Goal: Task Accomplishment & Management: Manage account settings

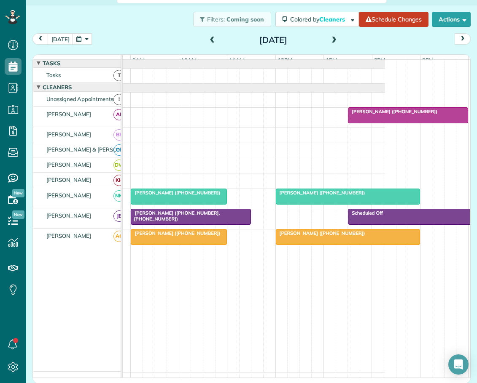
scroll to position [0, 91]
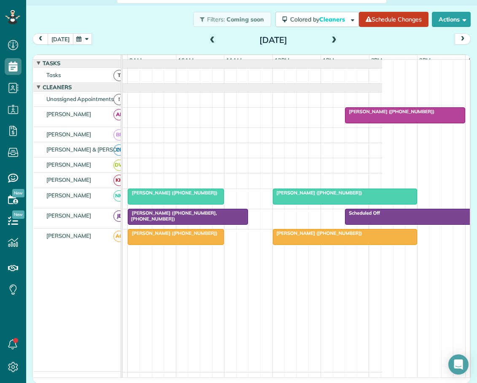
drag, startPoint x: 58, startPoint y: 35, endPoint x: 70, endPoint y: 40, distance: 13.0
click at [59, 35] on button "today" at bounding box center [61, 38] width 26 height 11
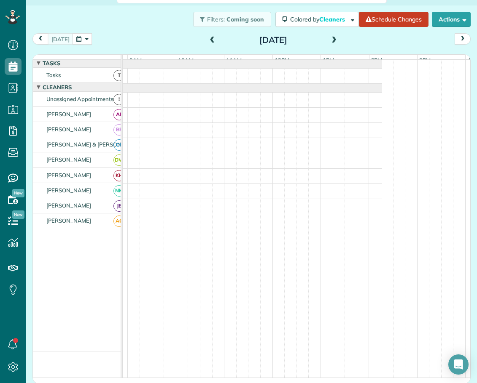
scroll to position [0, 0]
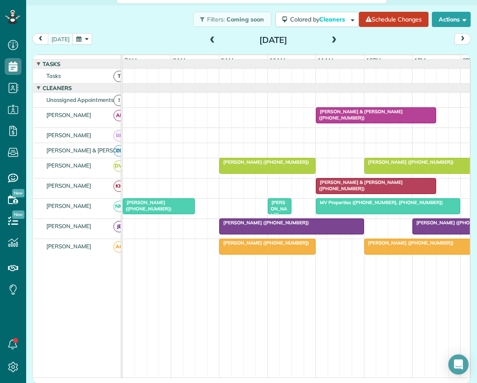
click at [209, 37] on span at bounding box center [212, 41] width 9 height 8
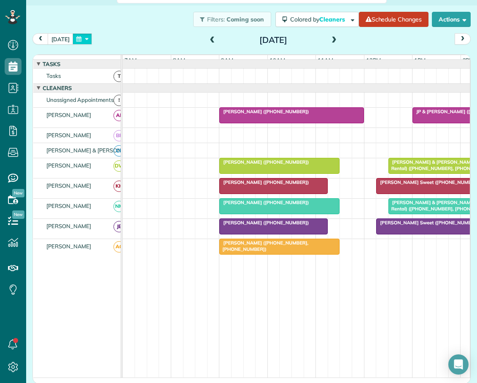
click at [84, 38] on button "button" at bounding box center [81, 38] width 19 height 11
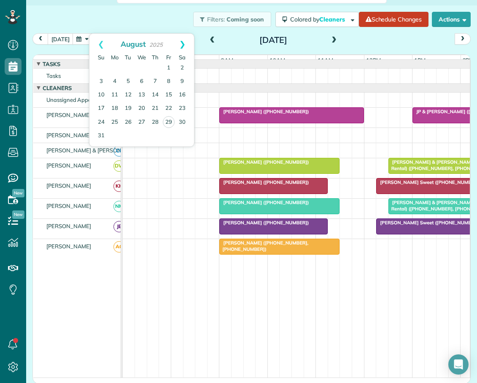
click at [184, 42] on link "Next" at bounding box center [182, 44] width 23 height 21
click at [129, 65] on link "2" at bounding box center [127, 68] width 13 height 13
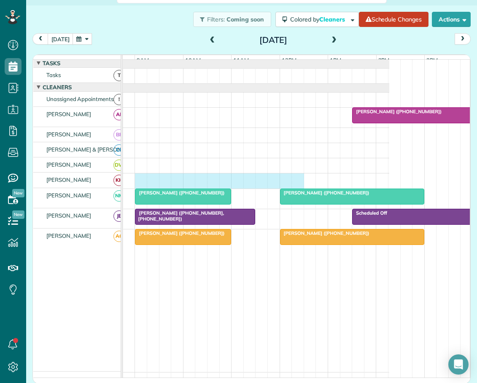
drag, startPoint x: 138, startPoint y: 181, endPoint x: 302, endPoint y: 191, distance: 164.7
click at [302, 188] on div at bounding box center [213, 181] width 351 height 15
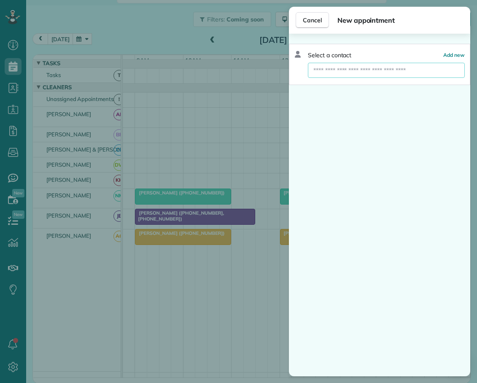
click at [335, 68] on input "text" at bounding box center [386, 70] width 157 height 15
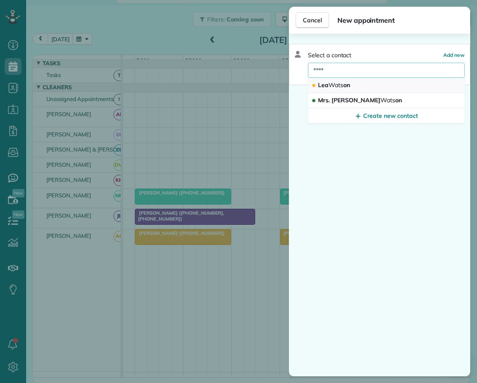
type input "****"
click at [335, 84] on span "Wats" at bounding box center [335, 85] width 15 height 8
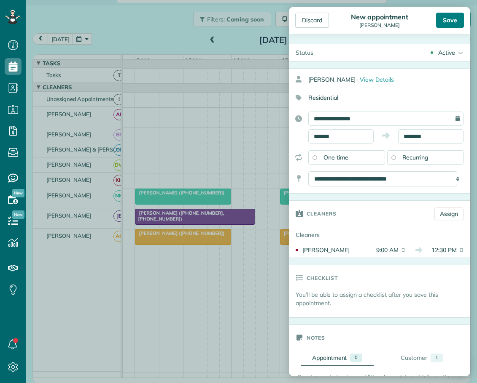
click at [448, 20] on div "Save" at bounding box center [450, 20] width 28 height 15
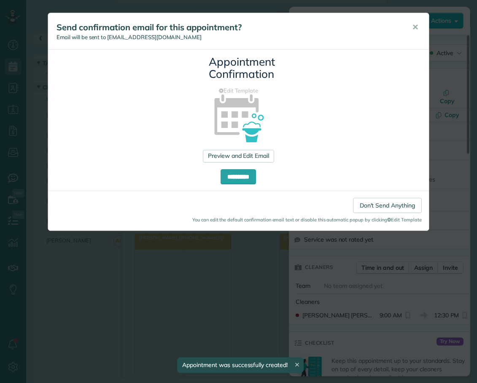
drag, startPoint x: 413, startPoint y: 26, endPoint x: 399, endPoint y: 27, distance: 14.8
click at [413, 26] on span "✕" at bounding box center [415, 27] width 6 height 10
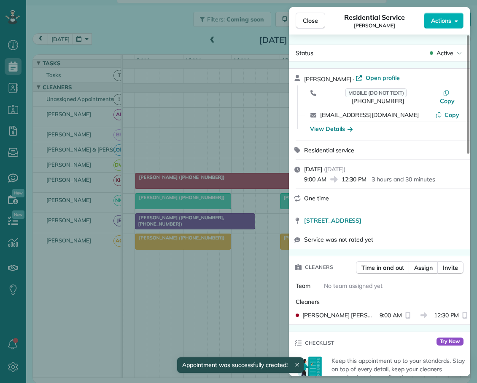
drag, startPoint x: 306, startPoint y: 19, endPoint x: 475, endPoint y: 158, distance: 218.6
click at [306, 20] on span "Close" at bounding box center [310, 20] width 15 height 8
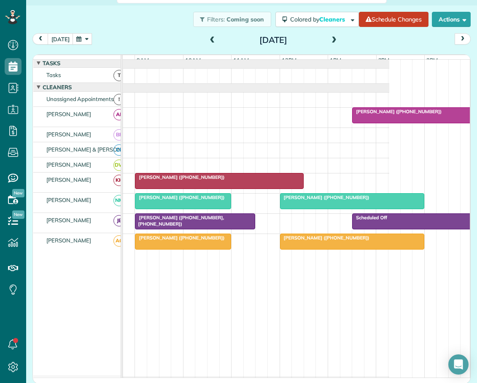
click at [176, 224] on span "Patty Dilley (+15084501604, +18282973460)" at bounding box center [178, 221] width 89 height 12
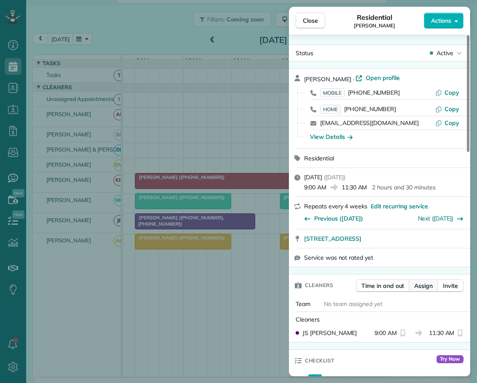
click at [424, 287] on span "Assign" at bounding box center [423, 286] width 19 height 8
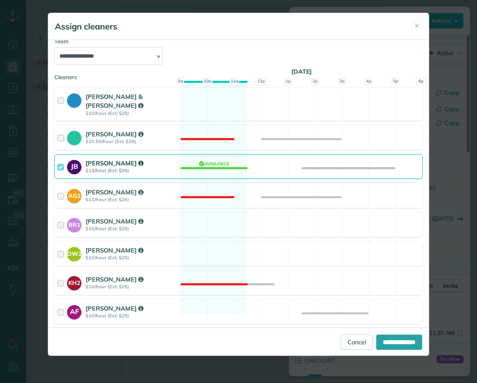
scroll to position [113, 0]
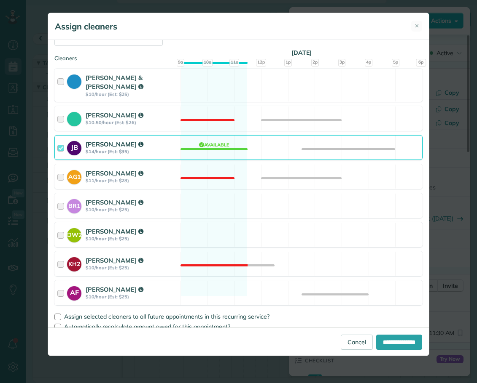
click at [61, 227] on div at bounding box center [62, 235] width 10 height 16
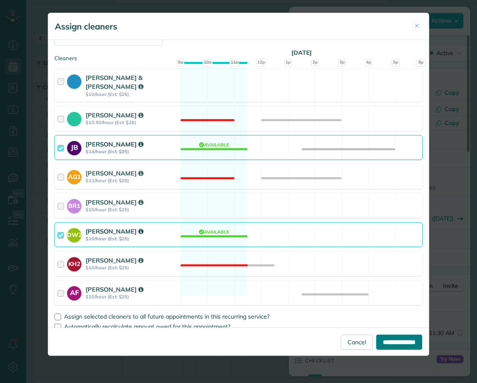
click at [389, 342] on input "**********" at bounding box center [399, 342] width 46 height 15
type input "**********"
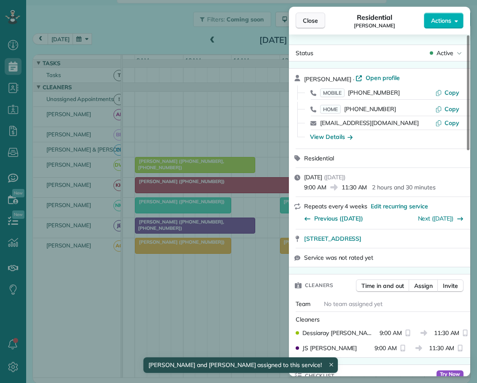
click at [311, 19] on span "Close" at bounding box center [310, 20] width 15 height 8
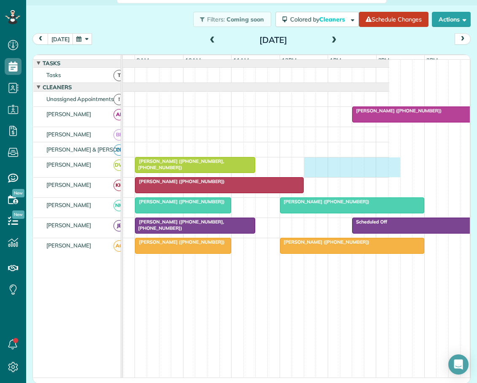
drag, startPoint x: 305, startPoint y: 169, endPoint x: 387, endPoint y: 176, distance: 82.5
click at [389, 176] on div "Patty Dilley (+15084501604, +18282973460)" at bounding box center [213, 168] width 351 height 20
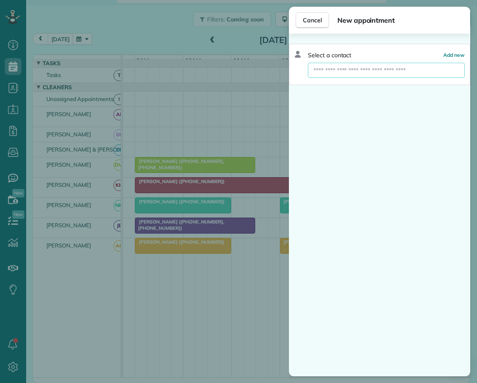
click at [355, 67] on input "text" at bounding box center [386, 70] width 157 height 15
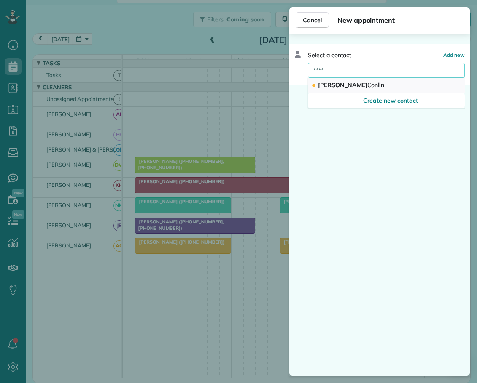
type input "****"
click at [332, 83] on span "Martin Conl in" at bounding box center [351, 85] width 66 height 8
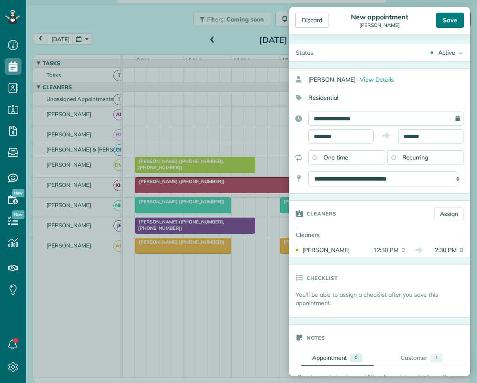
click at [452, 17] on div "Save" at bounding box center [450, 20] width 28 height 15
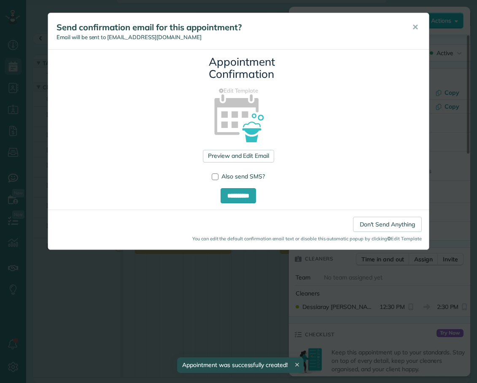
drag, startPoint x: 413, startPoint y: 27, endPoint x: 407, endPoint y: 29, distance: 5.3
click at [413, 27] on span "✕" at bounding box center [415, 27] width 6 height 10
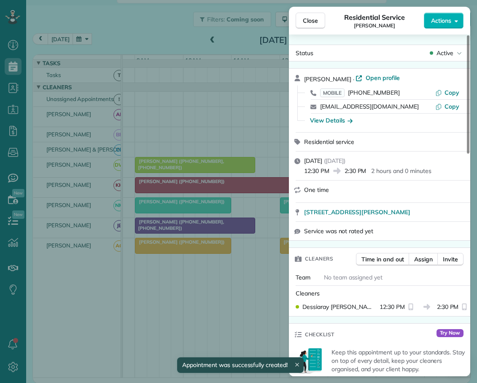
drag, startPoint x: 308, startPoint y: 22, endPoint x: 375, endPoint y: 142, distance: 137.4
click at [308, 22] on span "Close" at bounding box center [310, 20] width 15 height 8
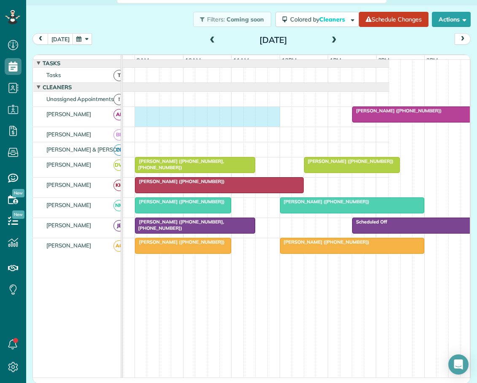
drag, startPoint x: 137, startPoint y: 118, endPoint x: 271, endPoint y: 120, distance: 134.0
click at [271, 120] on div "Joy James (+18287190888)" at bounding box center [213, 117] width 351 height 20
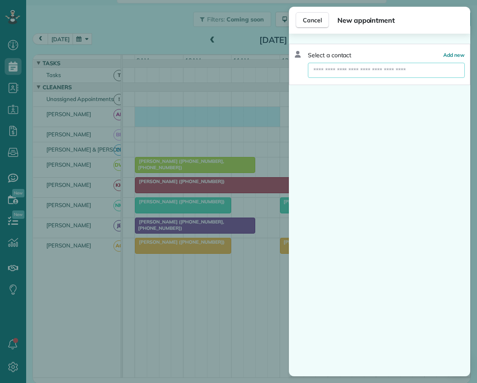
click at [351, 73] on input "text" at bounding box center [386, 70] width 157 height 15
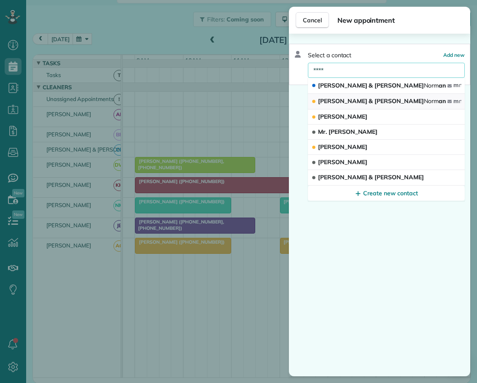
type input "****"
click at [348, 99] on span "Joe & Melissa Norm an" at bounding box center [382, 101] width 128 height 8
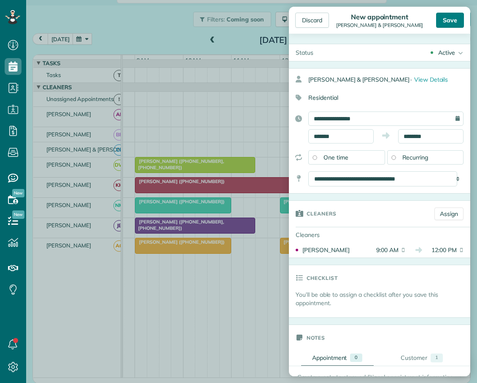
click at [449, 20] on div "Save" at bounding box center [450, 20] width 28 height 15
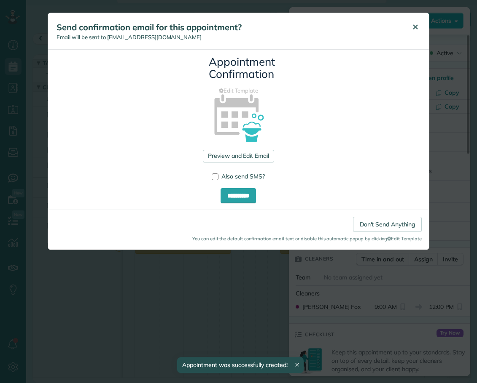
click at [413, 25] on span "✕" at bounding box center [415, 27] width 6 height 10
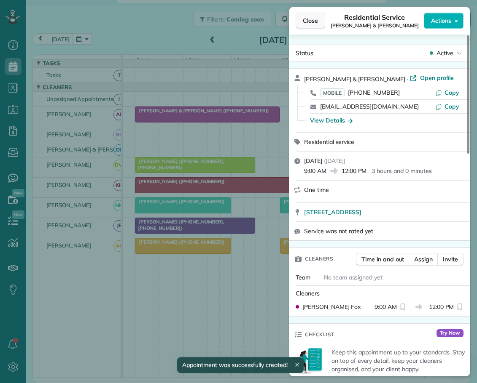
click at [308, 20] on span "Close" at bounding box center [310, 20] width 15 height 8
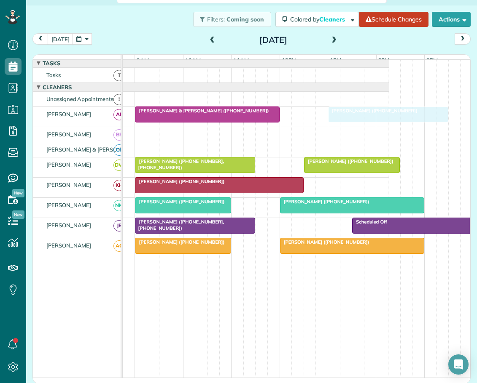
drag, startPoint x: 385, startPoint y: 117, endPoint x: 362, endPoint y: 116, distance: 23.2
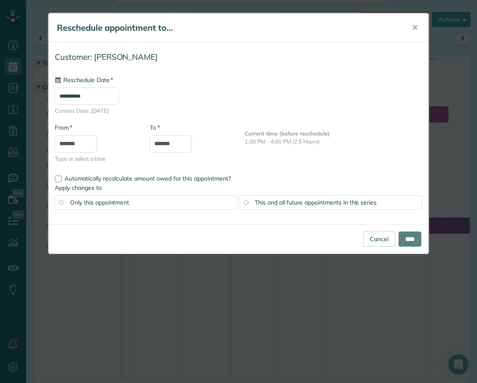
type input "**********"
click at [417, 237] on input "****" at bounding box center [409, 239] width 23 height 15
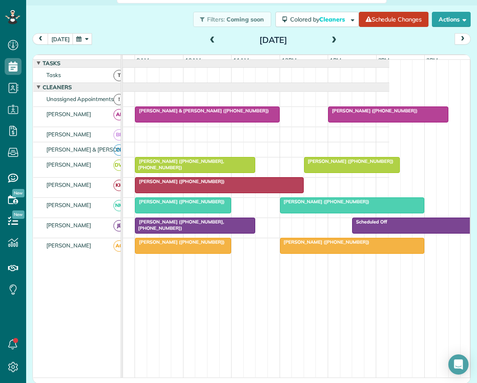
click at [330, 164] on div at bounding box center [351, 165] width 95 height 15
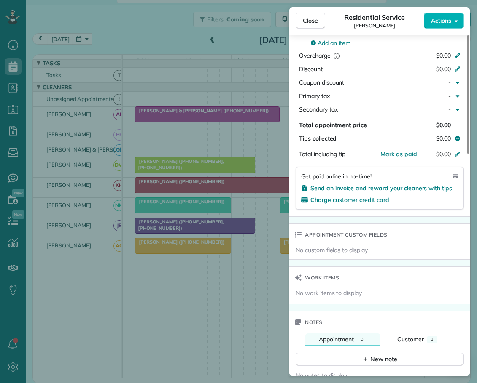
scroll to position [507, 0]
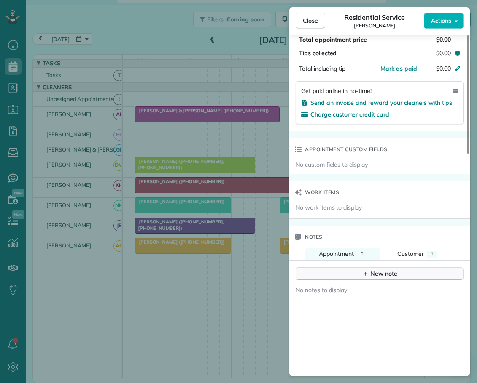
click at [370, 277] on div "New note" at bounding box center [379, 274] width 35 height 9
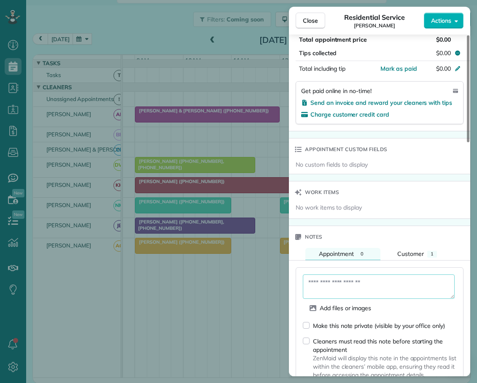
click at [340, 285] on textarea at bounding box center [379, 287] width 152 height 24
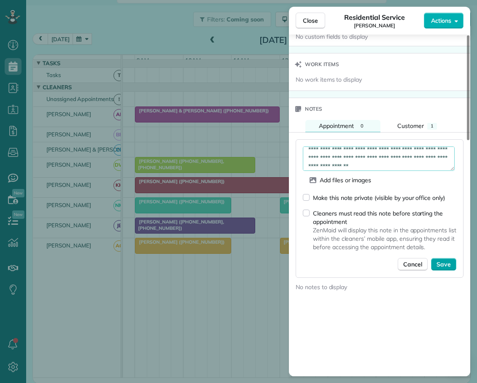
type textarea "**********"
click at [445, 264] on span "Save" at bounding box center [443, 264] width 14 height 8
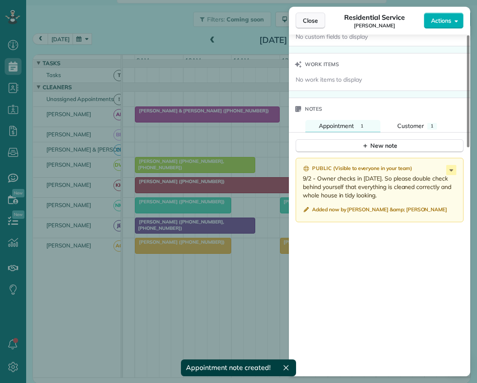
click at [322, 20] on button "Close" at bounding box center [309, 21] width 29 height 16
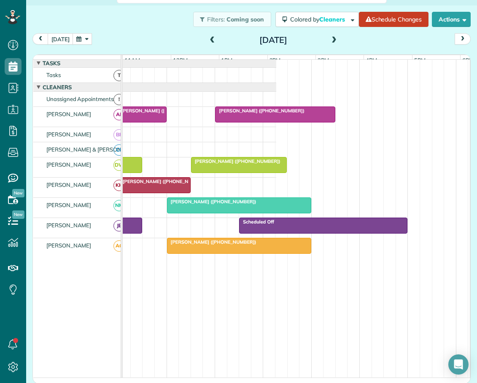
scroll to position [0, 197]
click at [329, 37] on span at bounding box center [333, 41] width 9 height 8
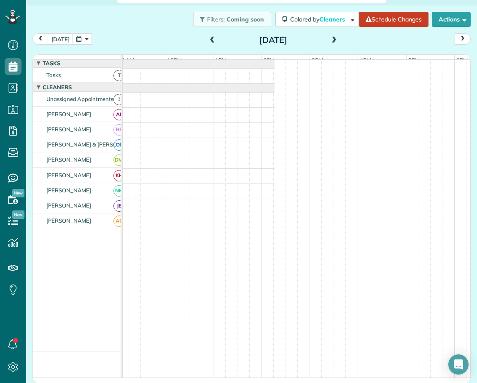
scroll to position [0, 0]
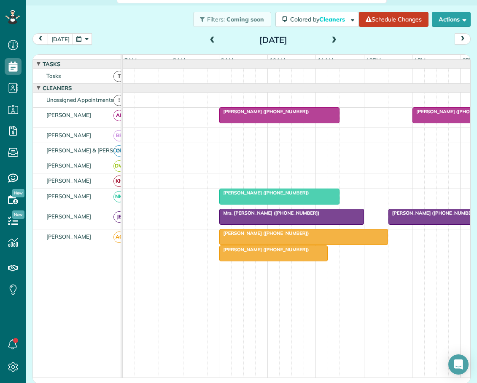
click at [208, 37] on span at bounding box center [212, 41] width 9 height 8
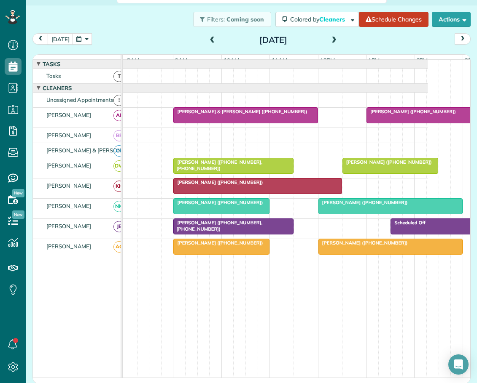
scroll to position [0, 86]
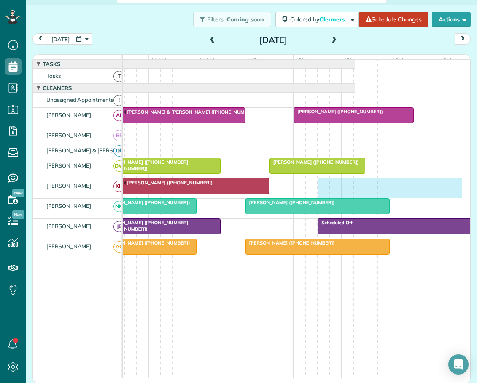
drag, startPoint x: 321, startPoint y: 186, endPoint x: 449, endPoint y: 204, distance: 128.8
click at [354, 198] on div "Lea Watson (+18643604000)" at bounding box center [179, 189] width 351 height 20
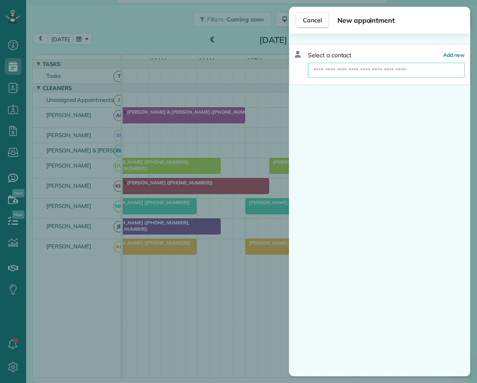
click at [338, 68] on input "text" at bounding box center [386, 70] width 157 height 15
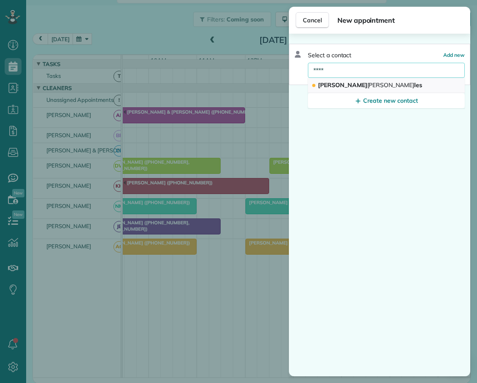
type input "****"
click at [339, 82] on span "Antonio Mora les" at bounding box center [370, 85] width 104 height 8
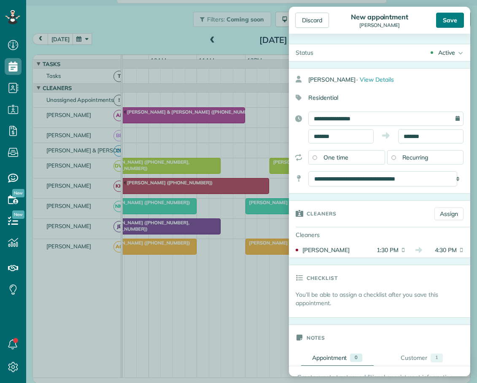
click at [451, 23] on div "Save" at bounding box center [450, 20] width 28 height 15
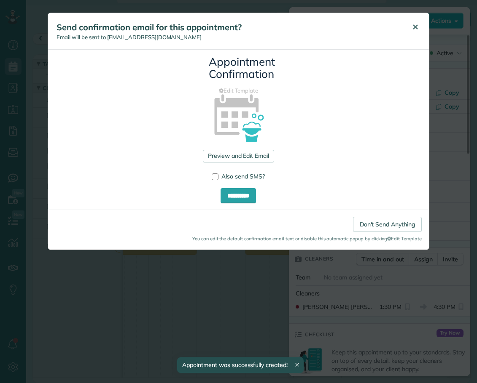
click at [413, 27] on span "✕" at bounding box center [415, 27] width 6 height 10
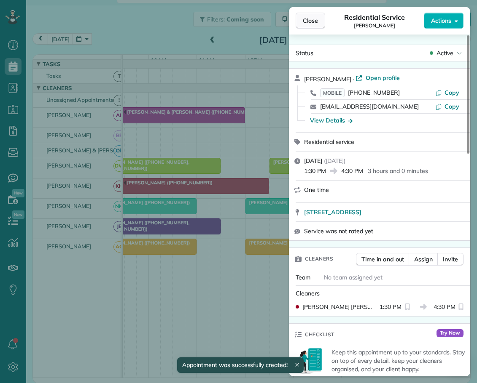
click at [311, 21] on span "Close" at bounding box center [310, 20] width 15 height 8
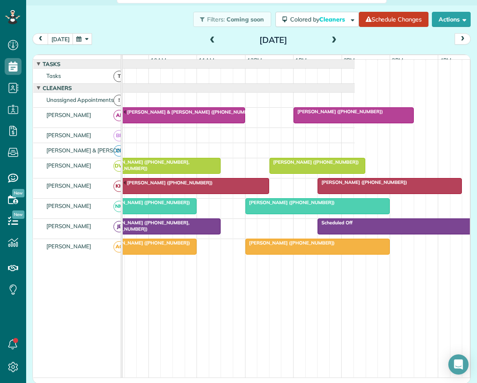
click at [208, 41] on span at bounding box center [212, 41] width 9 height 8
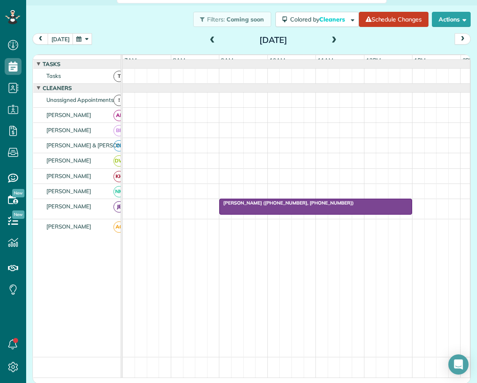
click at [330, 39] on span at bounding box center [333, 41] width 9 height 8
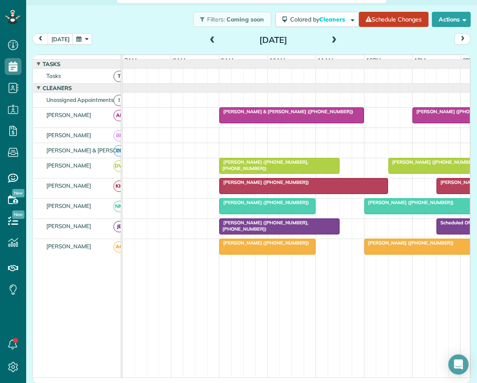
click at [330, 39] on span at bounding box center [333, 41] width 9 height 8
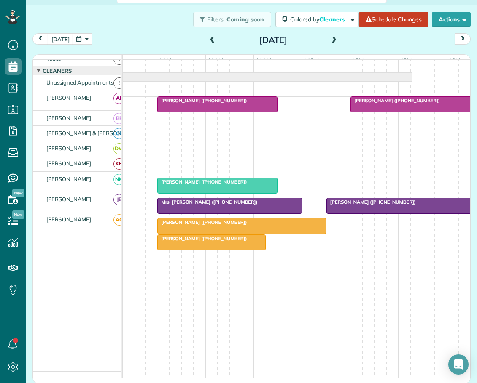
scroll to position [0, 72]
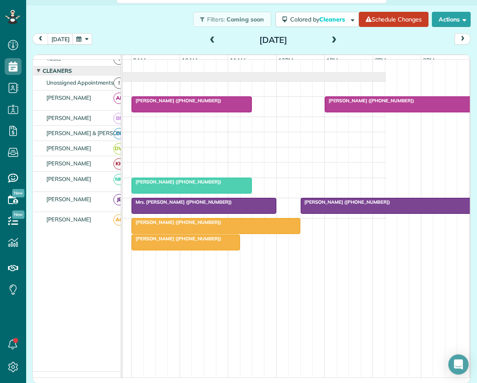
click at [352, 101] on span "Kimberly Humphrey (+19124647201)" at bounding box center [369, 101] width 90 height 6
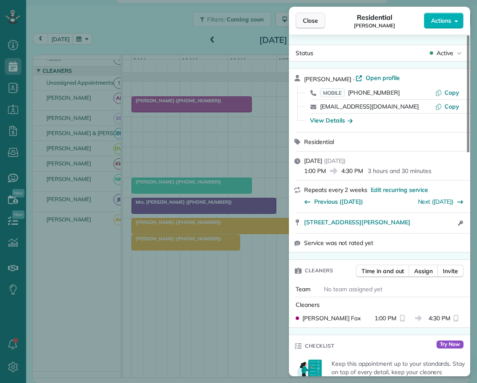
click at [311, 18] on span "Close" at bounding box center [310, 20] width 15 height 8
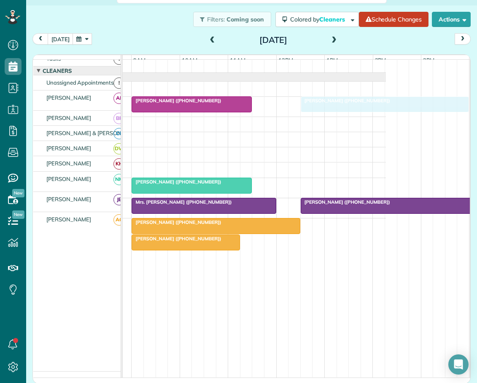
drag, startPoint x: 355, startPoint y: 100, endPoint x: 348, endPoint y: 101, distance: 7.2
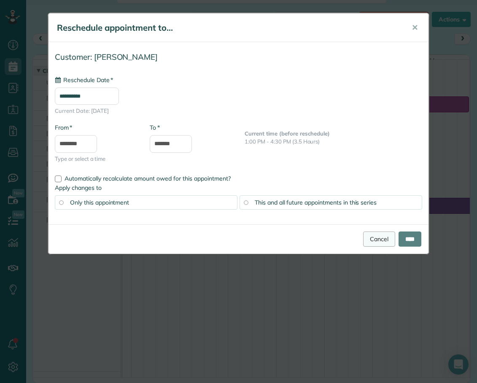
type input "**********"
click at [409, 238] on input "****" at bounding box center [409, 239] width 23 height 15
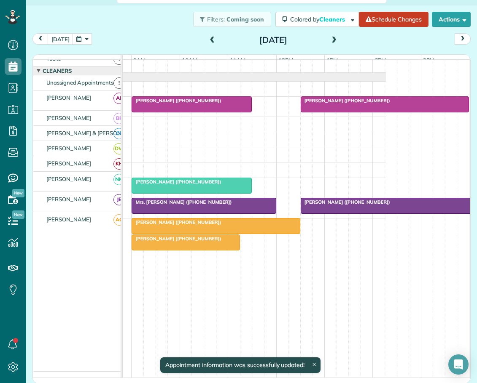
click at [151, 104] on div "Nancy Sanford (+19194518796)" at bounding box center [191, 101] width 115 height 6
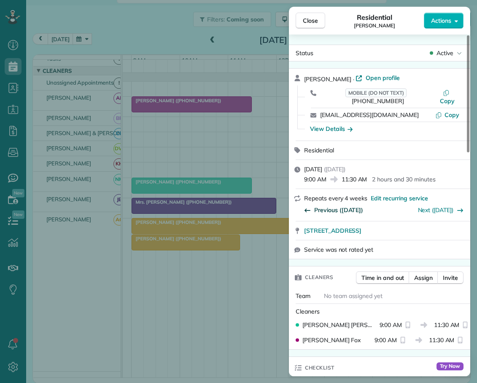
click at [339, 206] on span "Previous (Aug 06)" at bounding box center [338, 210] width 49 height 8
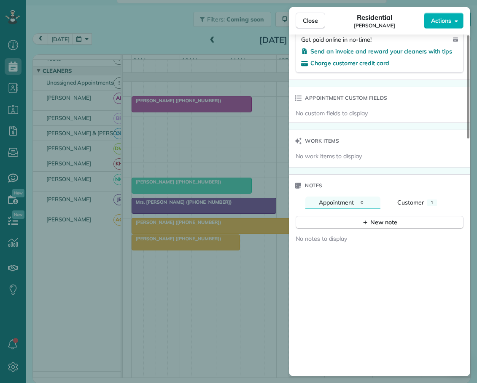
scroll to position [590, 0]
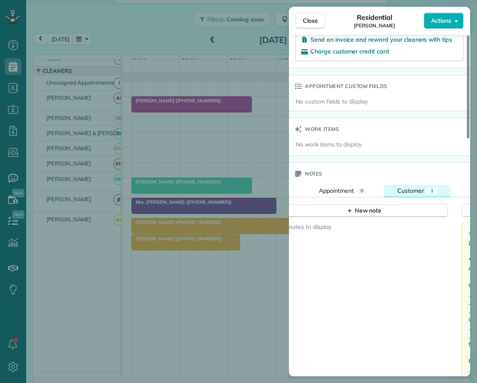
click at [407, 187] on span "Customer" at bounding box center [410, 191] width 27 height 8
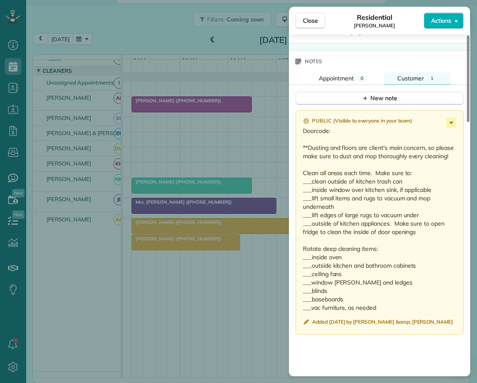
scroll to position [677, 0]
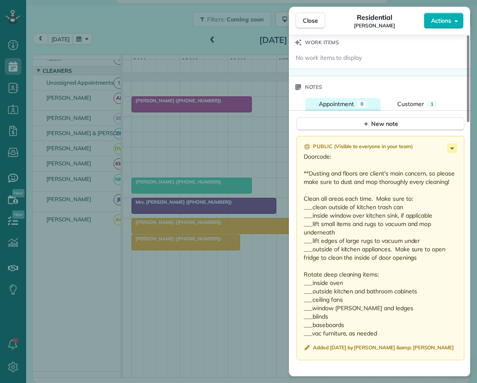
click at [338, 100] on span "Appointment" at bounding box center [336, 104] width 35 height 8
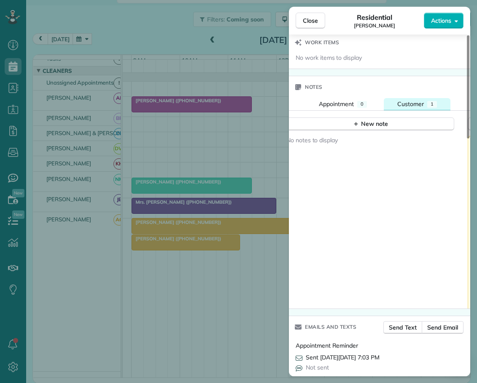
click at [415, 100] on span "Customer" at bounding box center [410, 104] width 27 height 8
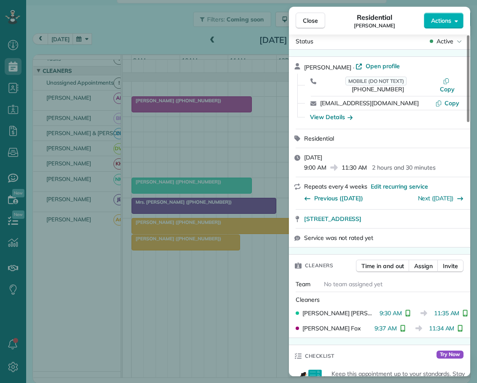
scroll to position [0, 0]
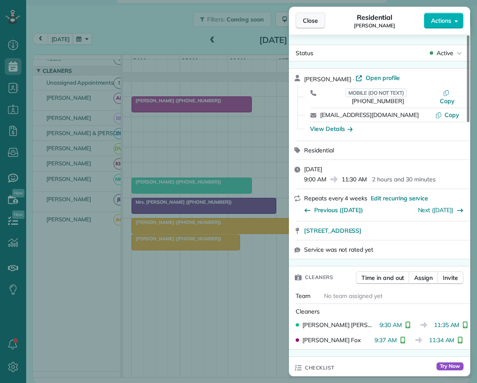
click at [311, 20] on span "Close" at bounding box center [310, 20] width 15 height 8
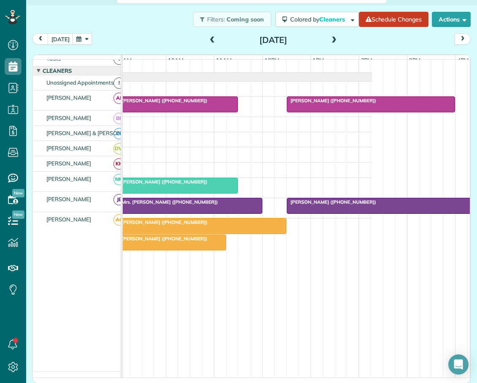
scroll to position [0, 94]
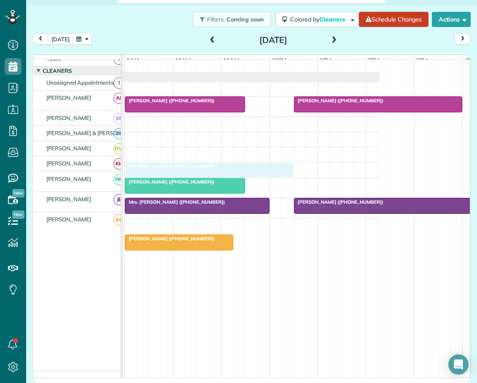
drag, startPoint x: 171, startPoint y: 220, endPoint x: 174, endPoint y: 172, distance: 48.5
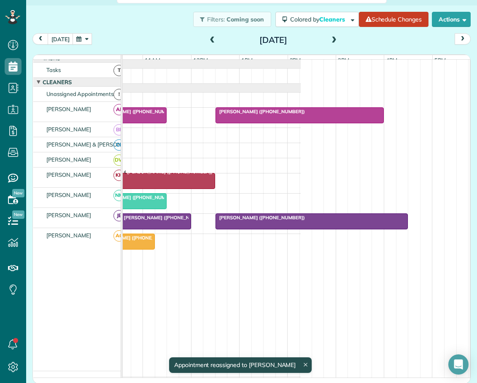
scroll to position [0, 195]
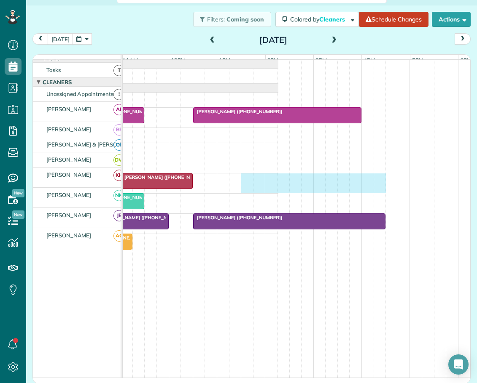
drag, startPoint x: 243, startPoint y: 178, endPoint x: 375, endPoint y: 190, distance: 132.0
click at [278, 190] on div "Jodi Cantrell (+17043153904)" at bounding box center [103, 184] width 351 height 20
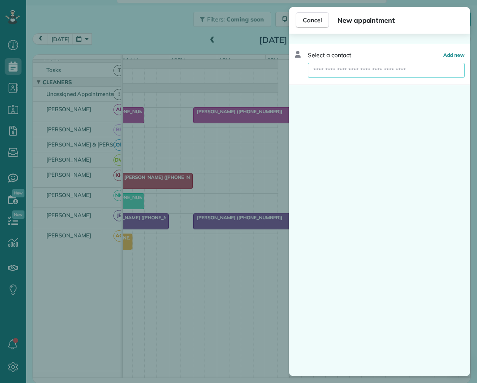
click at [347, 71] on input "text" at bounding box center [386, 70] width 157 height 15
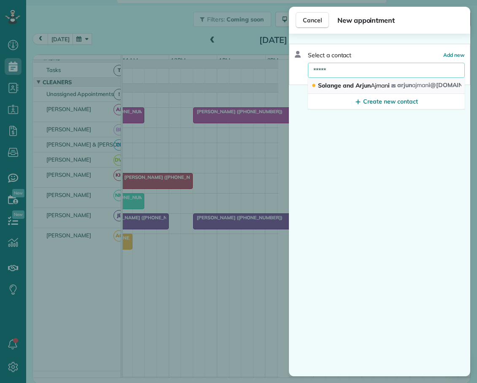
type input "*****"
click at [348, 85] on span "Solange and Arjun Ajman i" at bounding box center [354, 86] width 72 height 8
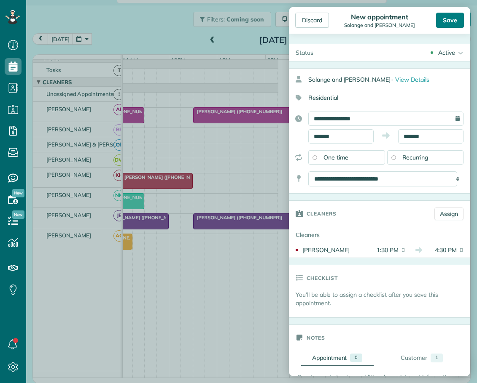
click at [447, 17] on div "Save" at bounding box center [450, 20] width 28 height 15
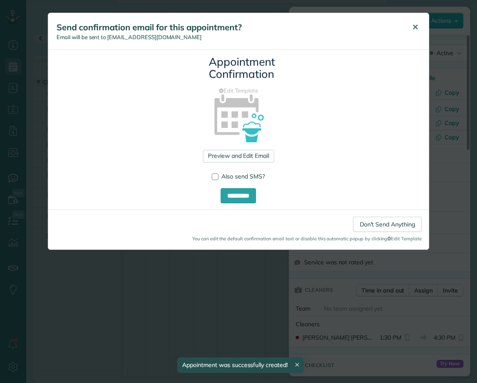
click at [415, 27] on span "✕" at bounding box center [415, 27] width 6 height 10
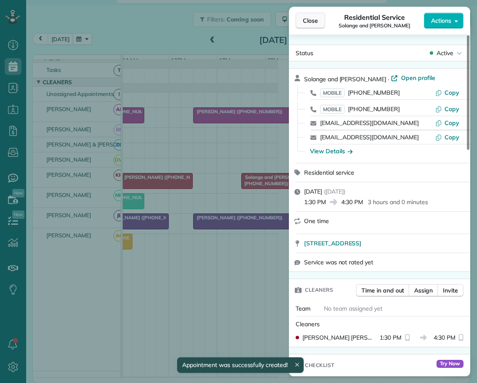
drag, startPoint x: 315, startPoint y: 18, endPoint x: 470, endPoint y: 198, distance: 237.9
click at [315, 19] on span "Close" at bounding box center [310, 20] width 15 height 8
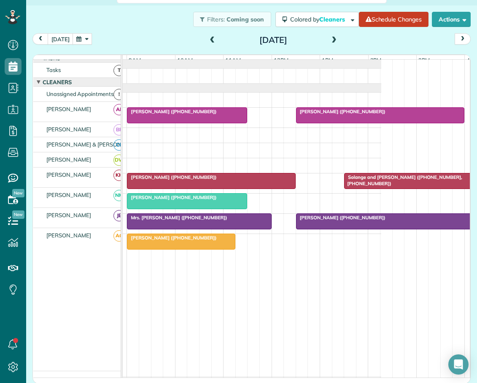
scroll to position [0, 89]
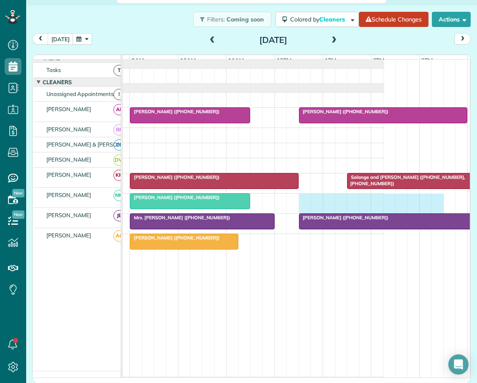
drag, startPoint x: 304, startPoint y: 198, endPoint x: 433, endPoint y: 203, distance: 129.0
click at [384, 203] on div "Nancy Sanford (+19194518796)" at bounding box center [208, 204] width 351 height 20
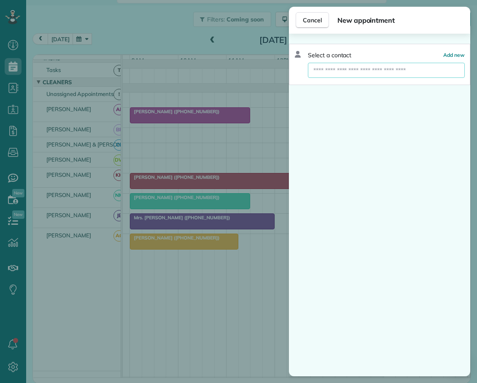
click at [346, 71] on input "text" at bounding box center [386, 70] width 157 height 15
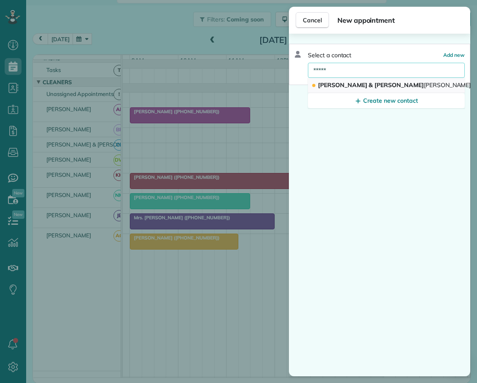
type input "*****"
click at [357, 82] on span "Lucas & Leigh Schum acher" at bounding box center [402, 85] width 169 height 8
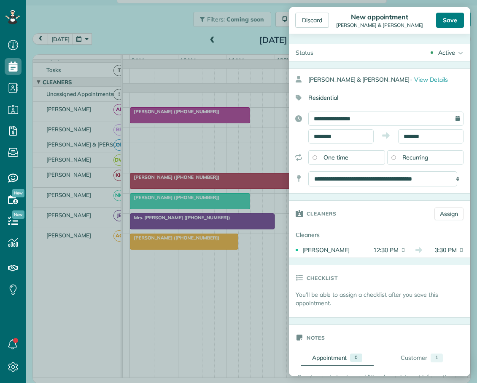
click at [445, 16] on div "Save" at bounding box center [450, 20] width 28 height 15
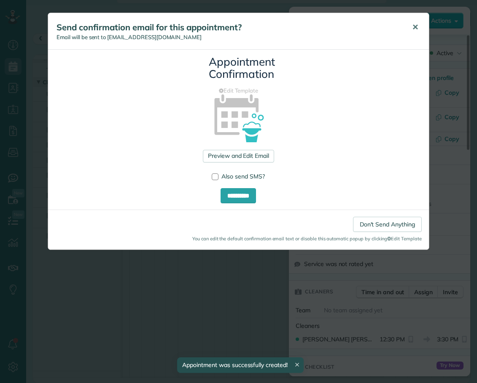
click at [415, 27] on span "✕" at bounding box center [415, 27] width 6 height 10
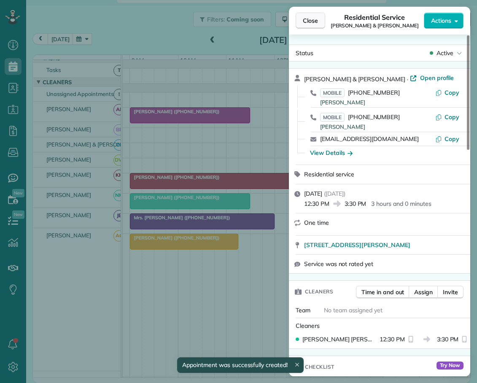
click at [307, 20] on span "Close" at bounding box center [310, 20] width 15 height 8
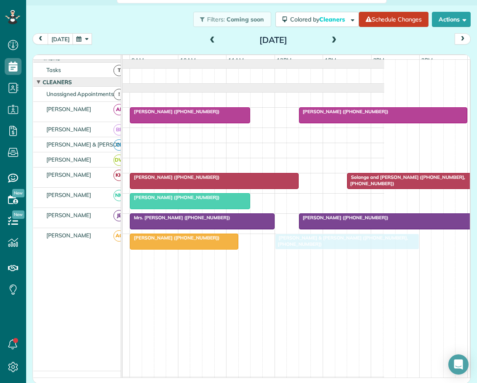
drag, startPoint x: 339, startPoint y: 196, endPoint x: 313, endPoint y: 240, distance: 50.7
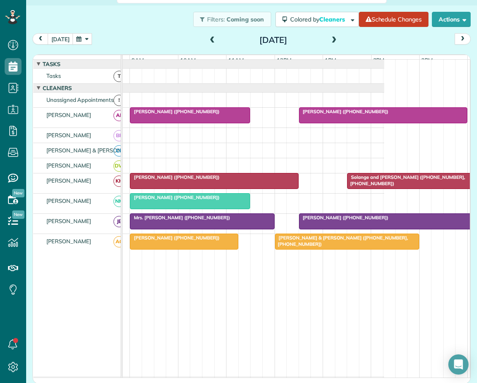
click at [208, 38] on span at bounding box center [212, 41] width 9 height 8
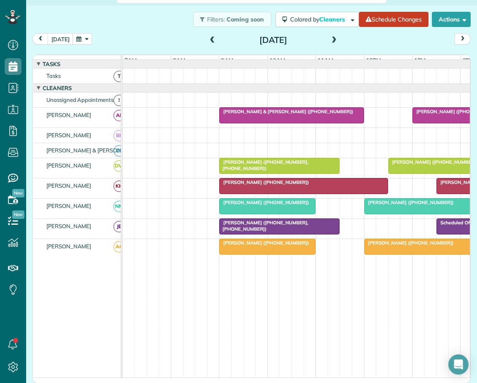
click at [331, 39] on span at bounding box center [333, 41] width 9 height 8
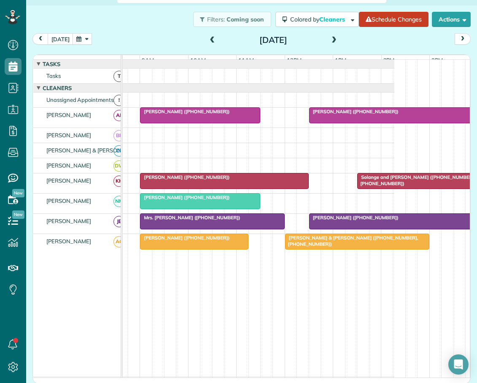
scroll to position [0, 83]
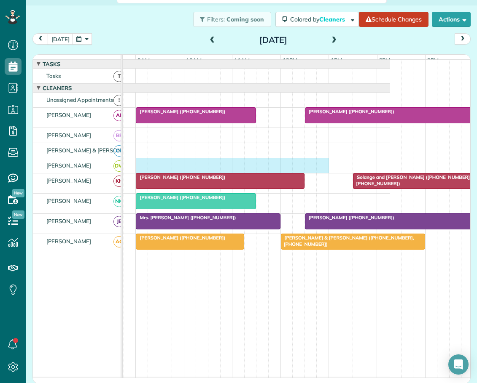
drag, startPoint x: 139, startPoint y: 167, endPoint x: 325, endPoint y: 167, distance: 185.4
click at [320, 167] on div at bounding box center [214, 165] width 351 height 15
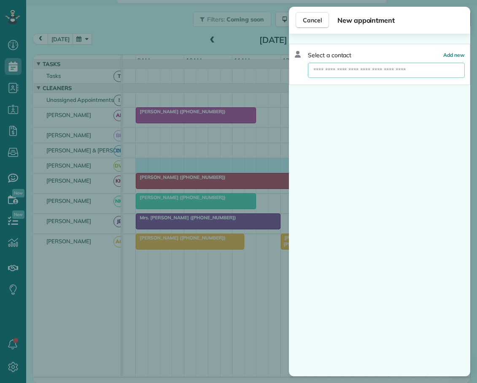
click at [339, 70] on input "text" at bounding box center [386, 70] width 157 height 15
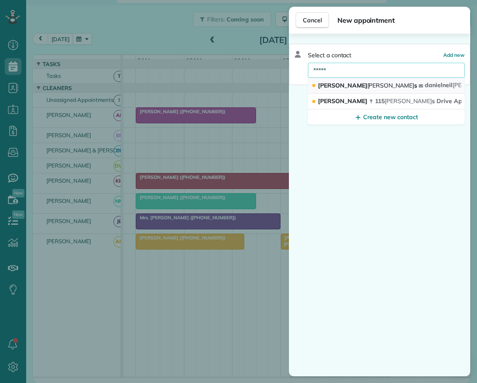
type input "*****"
click at [332, 85] on span "Daniel Roger s" at bounding box center [367, 86] width 99 height 8
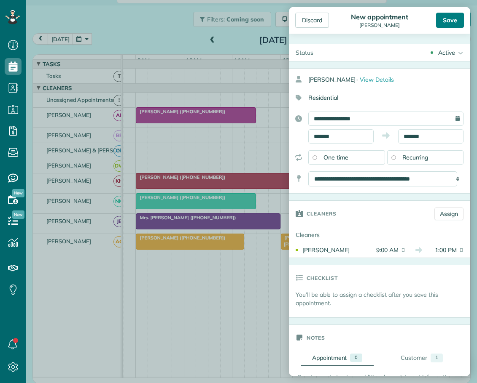
click at [448, 19] on div "Save" at bounding box center [450, 20] width 28 height 15
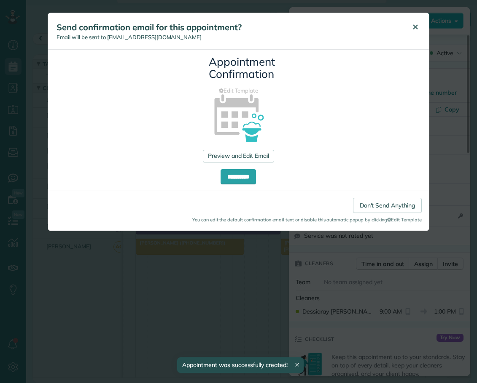
click at [415, 26] on span "✕" at bounding box center [415, 27] width 6 height 10
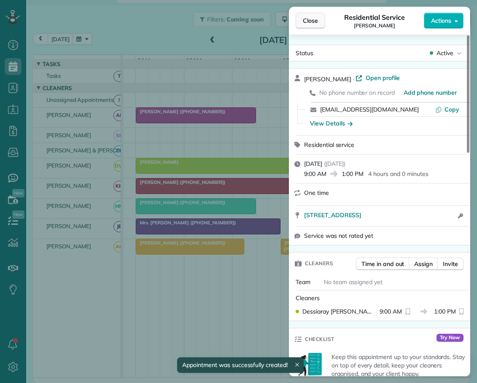
click at [311, 19] on span "Close" at bounding box center [310, 20] width 15 height 8
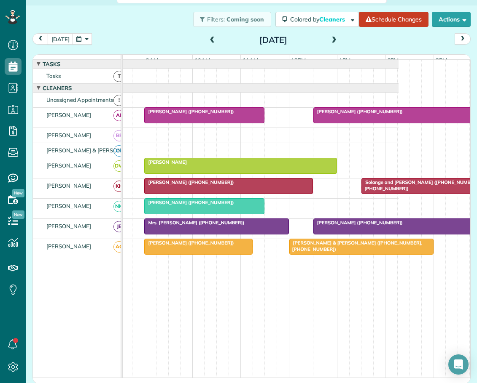
scroll to position [0, 79]
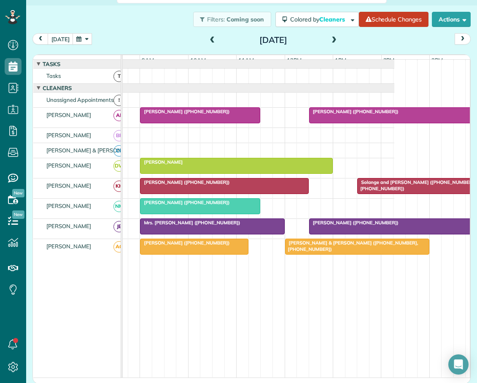
click at [206, 165] on div "Daniel Rogers" at bounding box center [236, 162] width 188 height 6
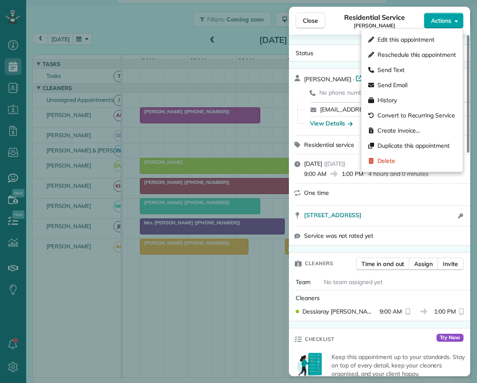
click at [446, 21] on span "Actions" at bounding box center [441, 20] width 20 height 8
click at [383, 161] on span "Delete" at bounding box center [386, 161] width 18 height 8
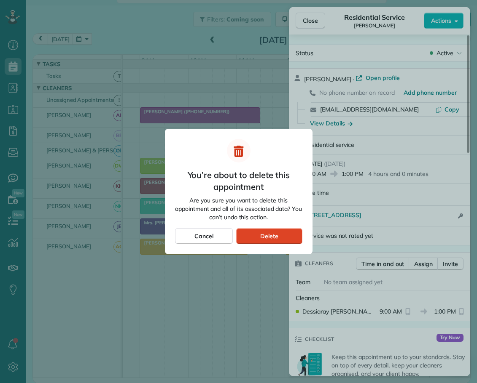
click at [282, 238] on div "Delete" at bounding box center [269, 236] width 66 height 16
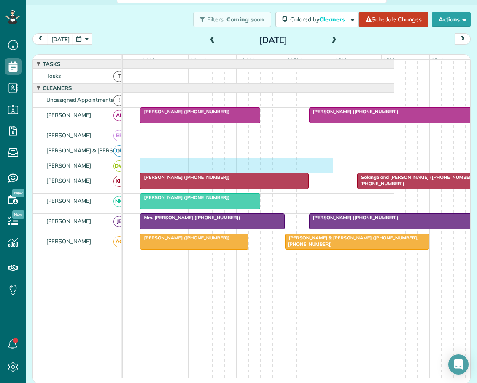
drag, startPoint x: 143, startPoint y: 167, endPoint x: 324, endPoint y: 168, distance: 180.4
click at [324, 168] on div at bounding box center [218, 165] width 351 height 15
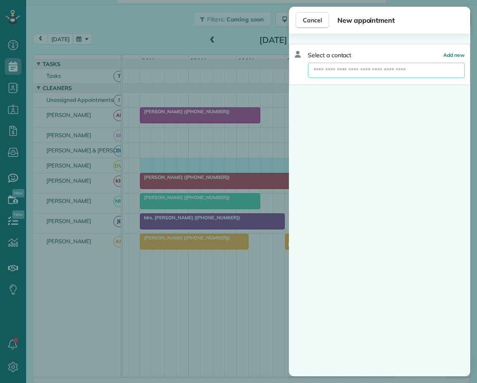
click at [347, 72] on input "text" at bounding box center [386, 70] width 157 height 15
click at [309, 20] on span "Cancel" at bounding box center [312, 20] width 19 height 8
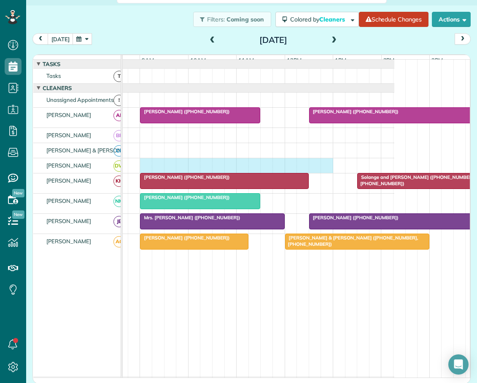
drag, startPoint x: 142, startPoint y: 169, endPoint x: 324, endPoint y: 174, distance: 182.1
click at [324, 173] on div at bounding box center [218, 165] width 351 height 15
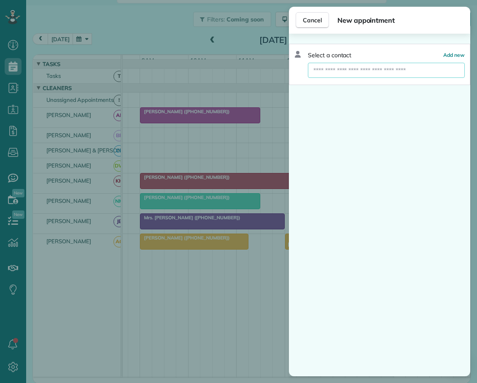
click at [338, 72] on input "text" at bounding box center [386, 70] width 157 height 15
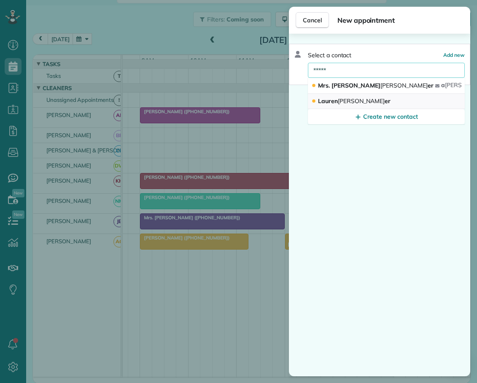
type input "*****"
click at [340, 99] on span "Litak" at bounding box center [361, 101] width 47 height 8
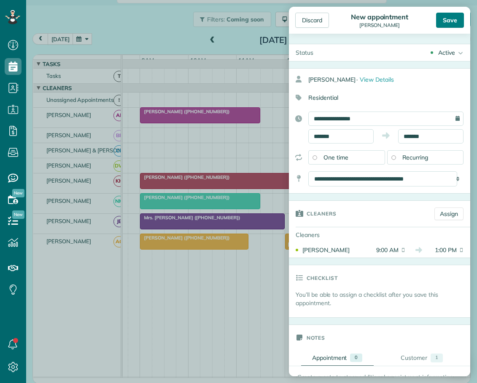
click at [442, 19] on div "Save" at bounding box center [450, 20] width 28 height 15
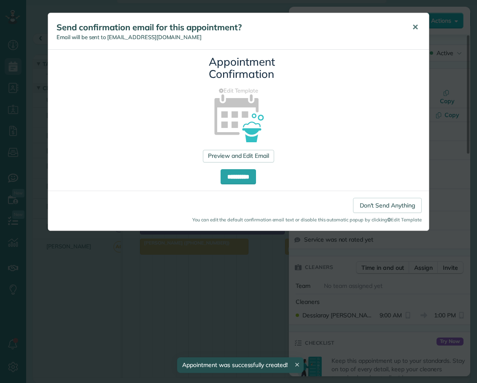
click at [416, 25] on span "✕" at bounding box center [415, 27] width 6 height 10
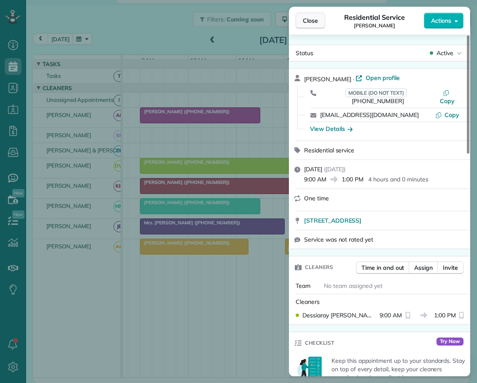
click at [304, 19] on span "Close" at bounding box center [310, 20] width 15 height 8
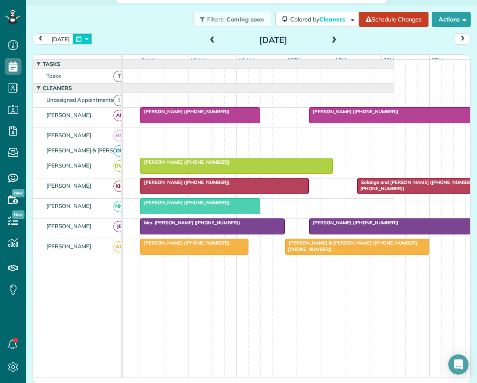
click at [85, 41] on button "button" at bounding box center [81, 38] width 19 height 11
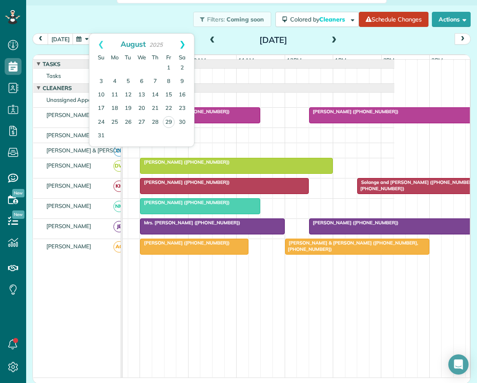
click at [183, 42] on link "Next" at bounding box center [182, 44] width 23 height 21
click at [168, 121] on link "31" at bounding box center [168, 121] width 13 height 13
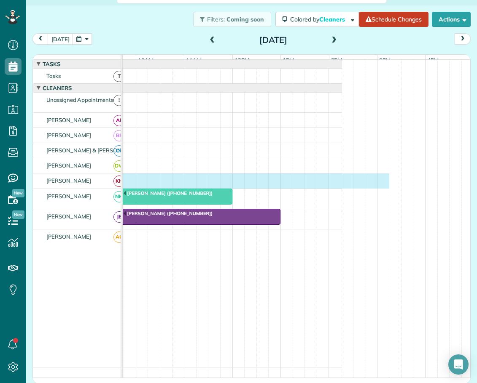
scroll to position [0, 152]
drag, startPoint x: 225, startPoint y: 182, endPoint x: 402, endPoint y: 189, distance: 177.5
click at [322, 188] on div at bounding box center [146, 181] width 351 height 15
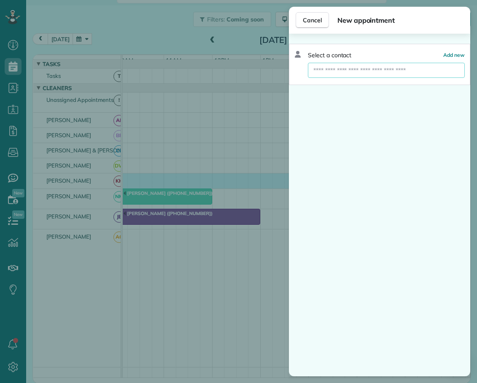
click at [329, 68] on input "text" at bounding box center [386, 70] width 157 height 15
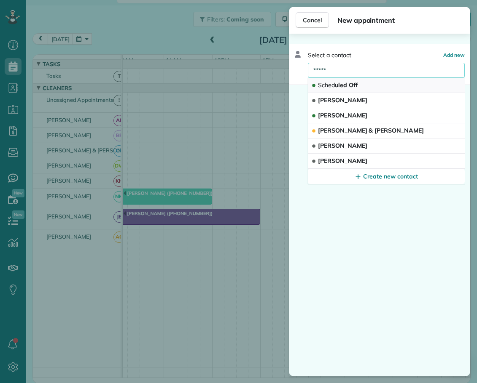
type input "*****"
click at [330, 85] on span "Sched" at bounding box center [326, 85] width 17 height 8
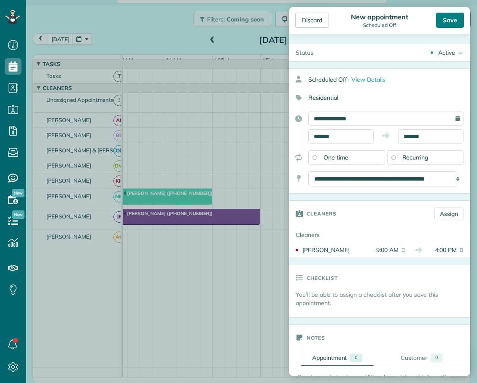
click at [448, 19] on div "Save" at bounding box center [450, 20] width 28 height 15
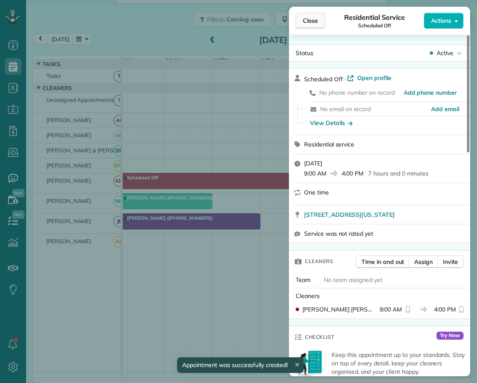
click at [309, 19] on span "Close" at bounding box center [310, 20] width 15 height 8
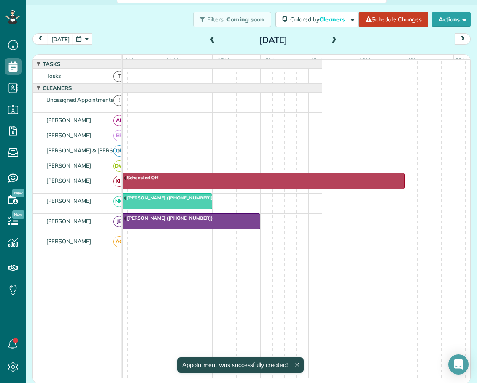
click at [331, 38] on span at bounding box center [333, 41] width 9 height 8
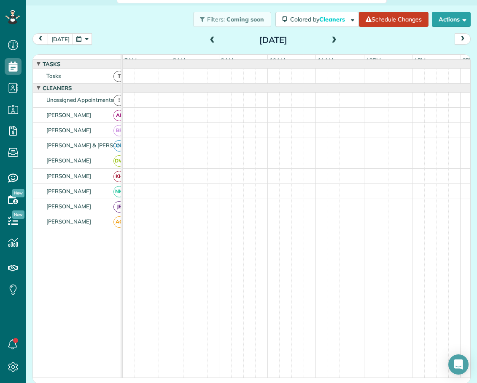
click at [177, 83] on div at bounding box center [298, 76] width 351 height 15
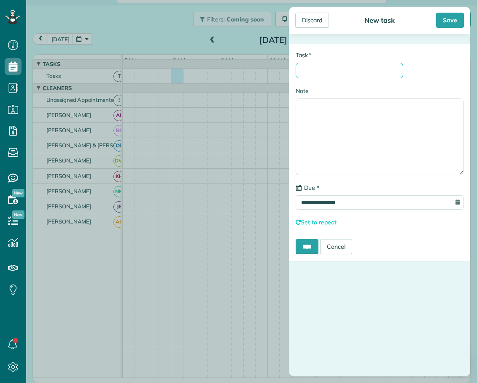
click at [323, 67] on input "* Task" at bounding box center [348, 71] width 107 height 16
type input "********"
click at [311, 251] on input "****" at bounding box center [306, 246] width 23 height 15
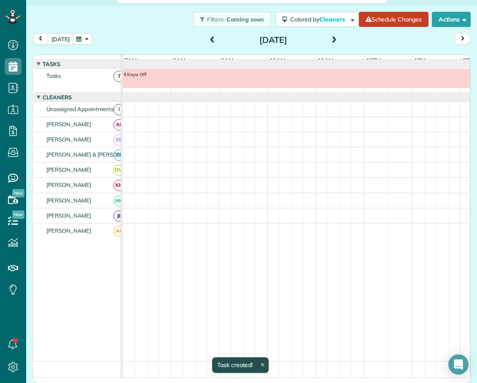
scroll to position [6, 0]
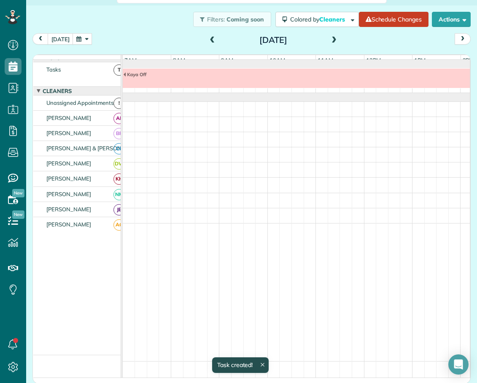
click at [330, 40] on span at bounding box center [333, 41] width 9 height 8
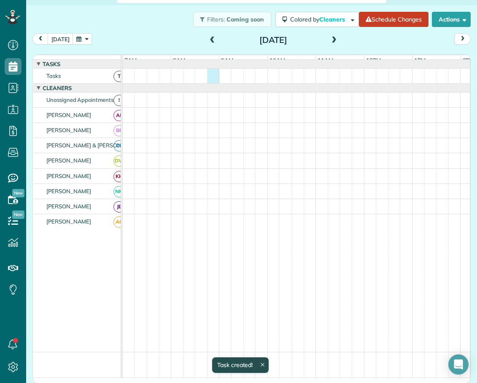
click at [213, 81] on div at bounding box center [298, 76] width 351 height 15
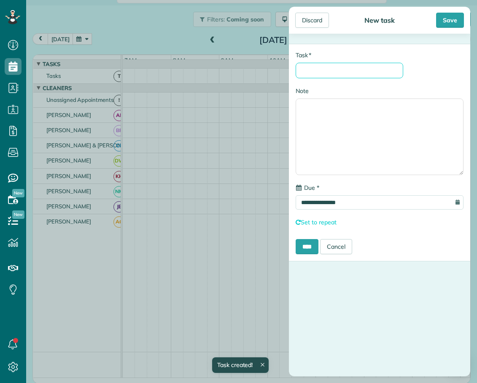
click at [307, 69] on input "* Task" at bounding box center [348, 71] width 107 height 16
type input "********"
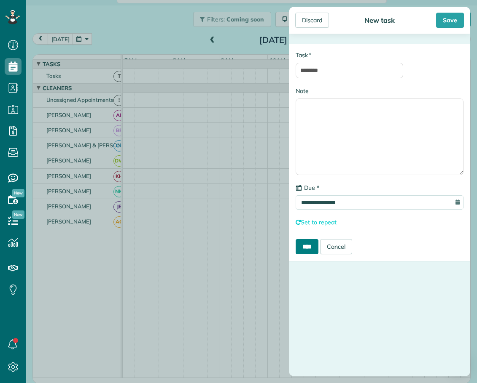
click at [310, 247] on input "****" at bounding box center [306, 246] width 23 height 15
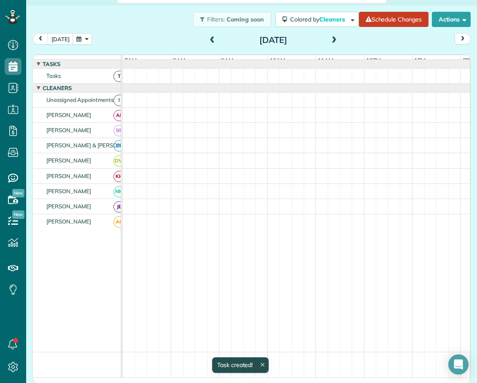
scroll to position [6, 0]
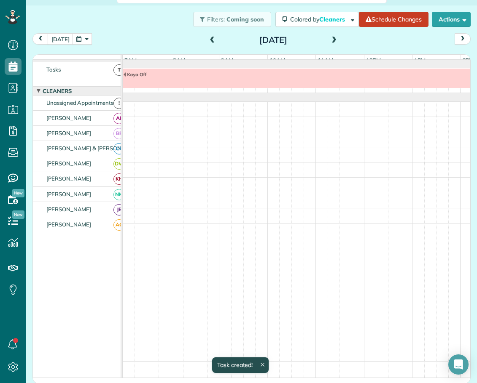
click at [330, 38] on span at bounding box center [333, 41] width 9 height 8
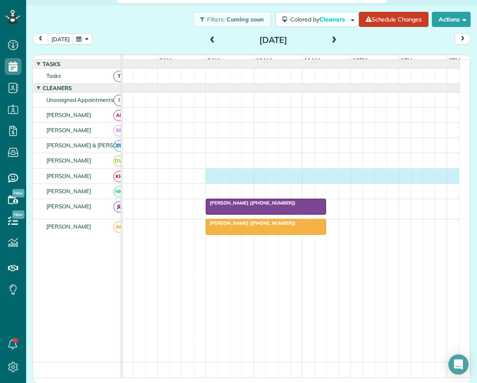
scroll to position [0, 14]
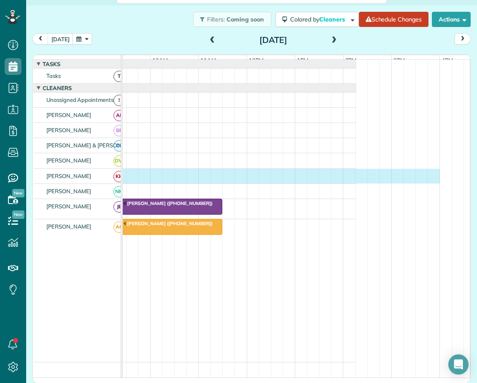
drag, startPoint x: 223, startPoint y: 177, endPoint x: 434, endPoint y: 190, distance: 211.1
click at [356, 184] on div at bounding box center [180, 176] width 351 height 15
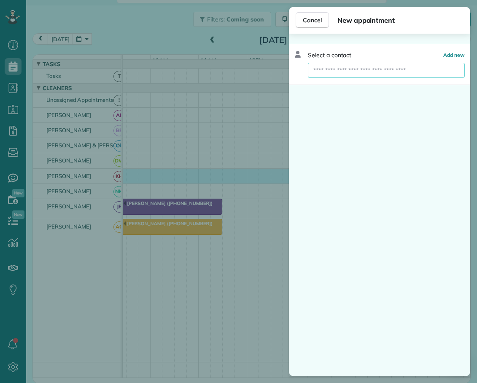
click at [338, 71] on input "text" at bounding box center [386, 70] width 157 height 15
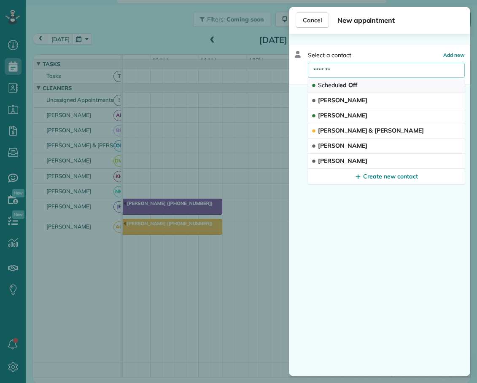
type input "*******"
click at [337, 83] on span "Schedul" at bounding box center [328, 85] width 21 height 8
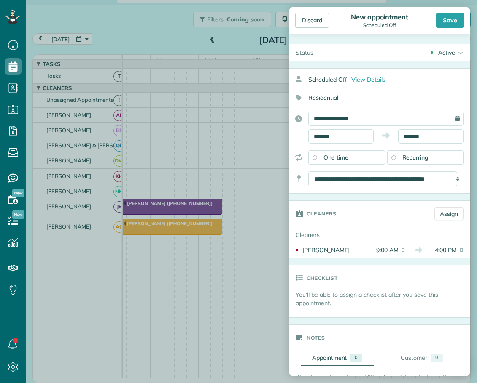
click at [446, 19] on div "Save" at bounding box center [450, 20] width 28 height 15
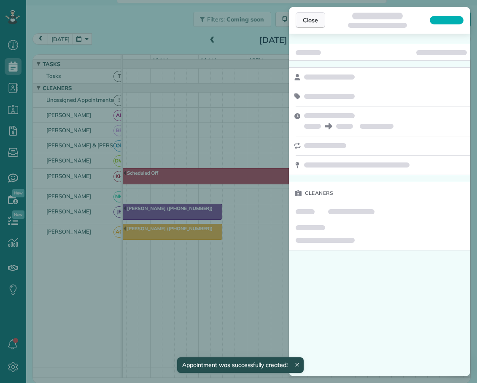
click at [313, 20] on span "Close" at bounding box center [310, 20] width 15 height 8
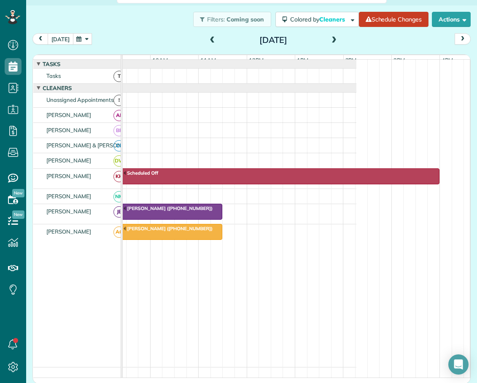
click at [61, 41] on button "today" at bounding box center [61, 38] width 26 height 11
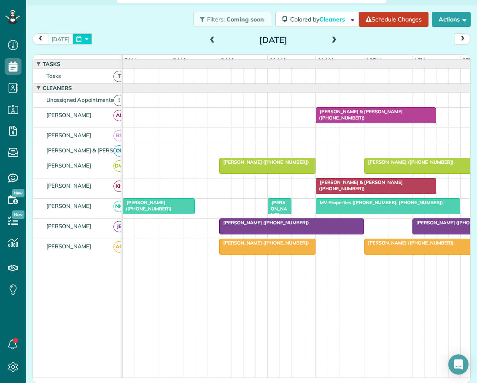
click at [84, 37] on button "button" at bounding box center [81, 38] width 19 height 11
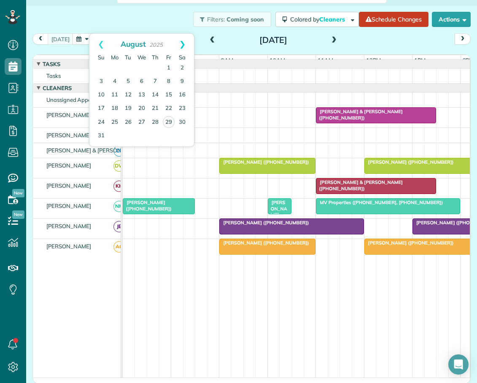
click at [184, 43] on link "Next" at bounding box center [182, 44] width 23 height 21
click at [128, 67] on link "2" at bounding box center [127, 68] width 13 height 13
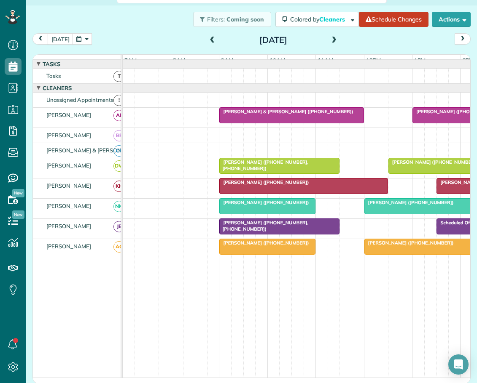
click at [329, 38] on span at bounding box center [333, 41] width 9 height 8
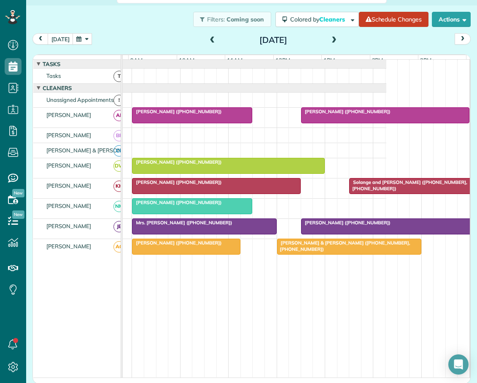
scroll to position [0, 87]
click at [209, 37] on span at bounding box center [212, 41] width 9 height 8
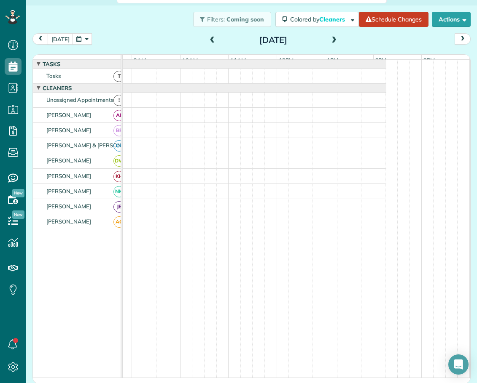
scroll to position [0, 0]
click at [209, 37] on span at bounding box center [212, 41] width 9 height 8
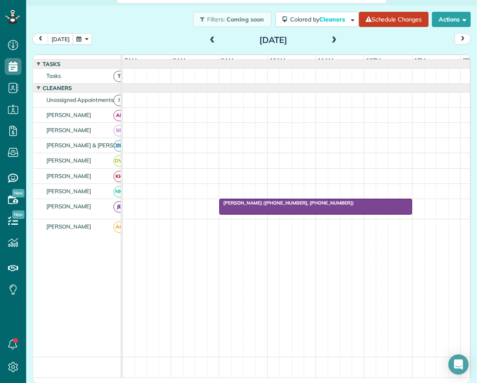
click at [261, 213] on div at bounding box center [316, 206] width 192 height 15
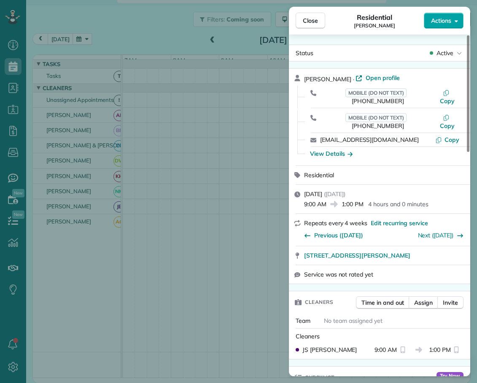
click at [441, 19] on span "Actions" at bounding box center [441, 20] width 20 height 8
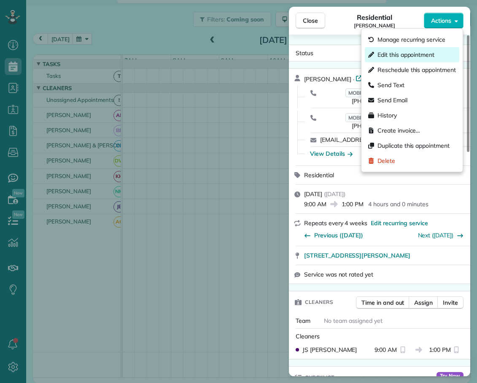
click at [389, 51] on span "Edit this appointment" at bounding box center [405, 55] width 57 height 8
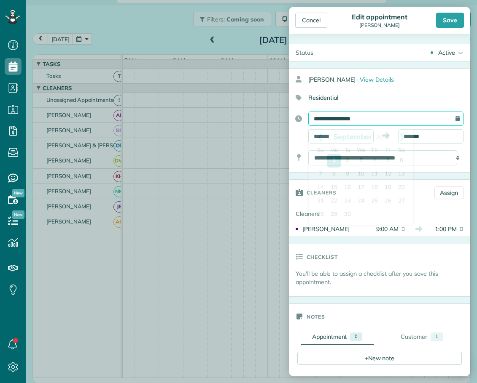
click at [333, 120] on input "**********" at bounding box center [385, 119] width 155 height 14
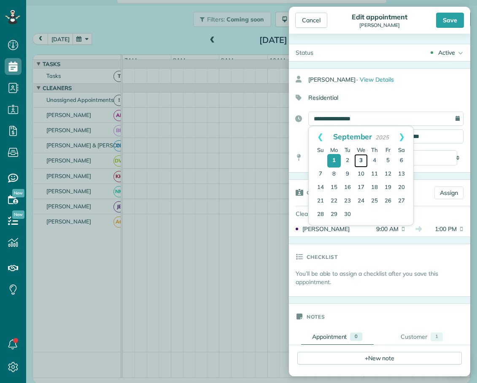
click at [362, 158] on link "3" at bounding box center [360, 160] width 13 height 13
type input "**********"
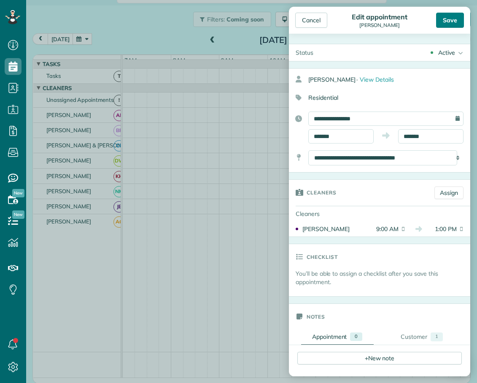
click at [450, 22] on div "Save" at bounding box center [450, 20] width 28 height 15
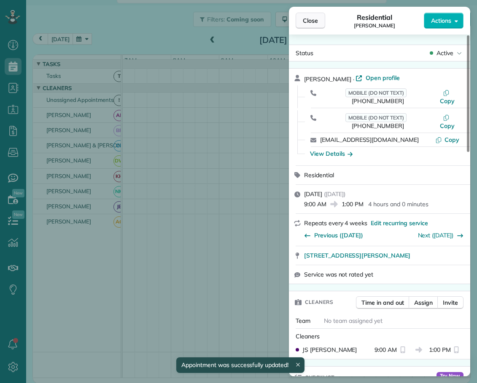
click at [314, 19] on span "Close" at bounding box center [310, 20] width 15 height 8
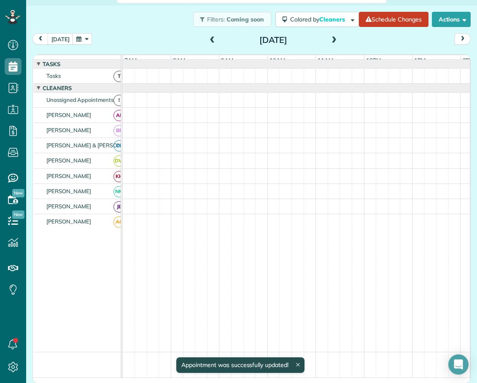
click at [331, 39] on span at bounding box center [333, 41] width 9 height 8
click at [329, 38] on span at bounding box center [333, 41] width 9 height 8
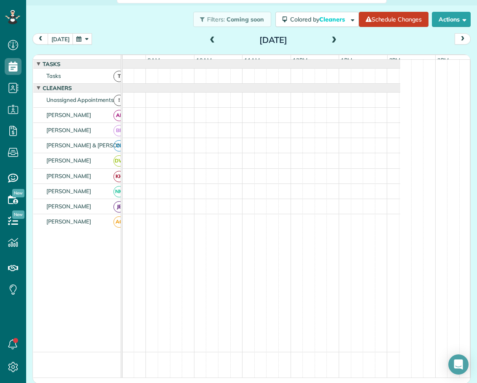
scroll to position [0, 14]
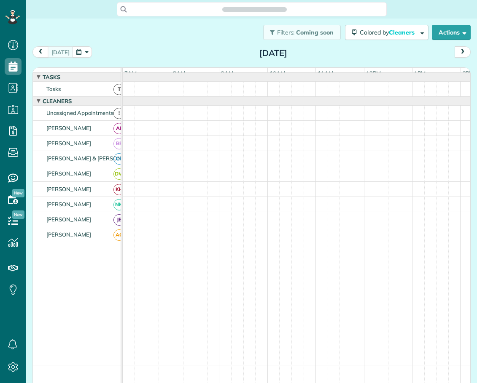
scroll to position [4, 4]
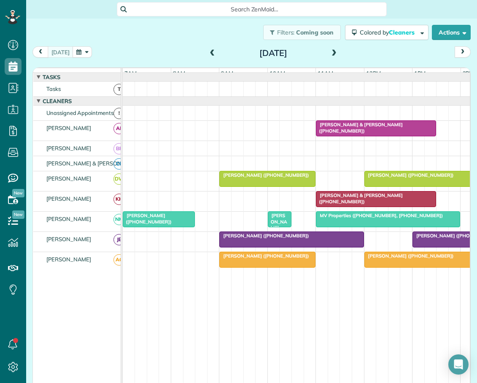
click at [83, 54] on button "button" at bounding box center [81, 51] width 19 height 11
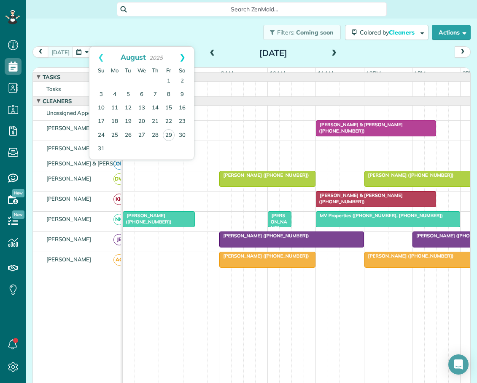
click at [184, 54] on link "Next" at bounding box center [182, 57] width 23 height 21
click at [141, 79] on link "3" at bounding box center [141, 81] width 13 height 13
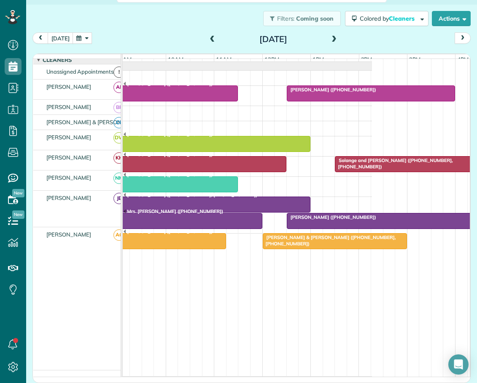
scroll to position [0, 107]
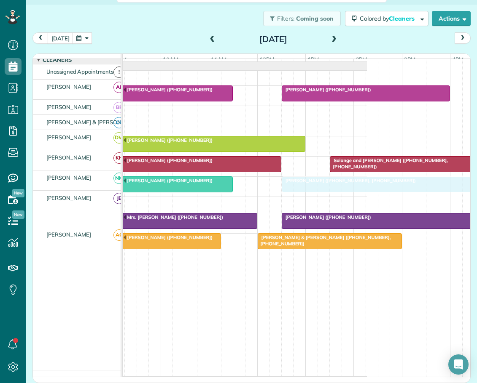
drag, startPoint x: 137, startPoint y: 204, endPoint x: 306, endPoint y: 185, distance: 170.0
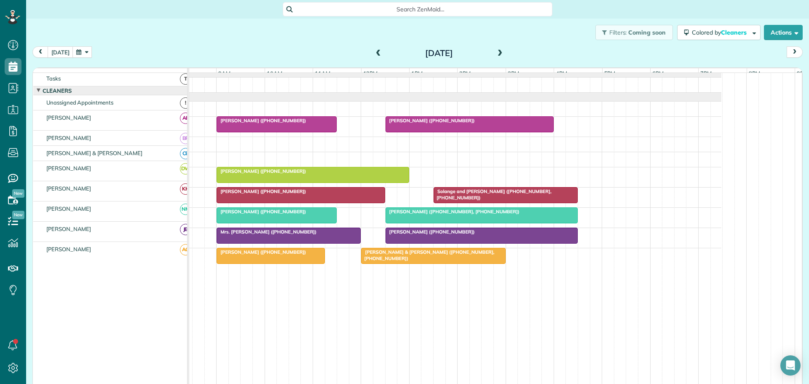
scroll to position [11, 0]
click at [61, 48] on button "today" at bounding box center [61, 51] width 26 height 11
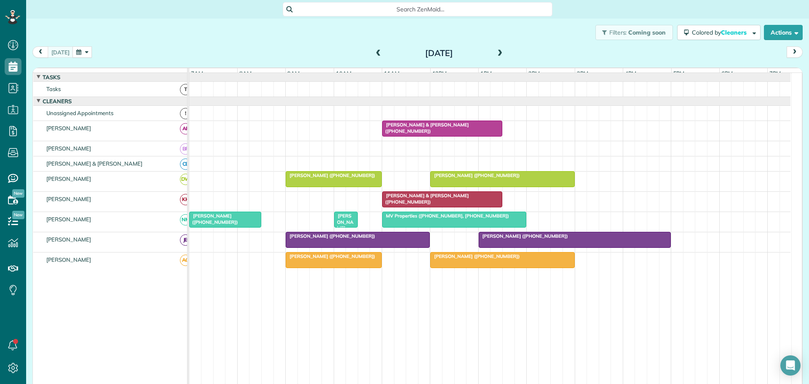
click at [342, 224] on span "Michael Lassiter (+17044370780)" at bounding box center [344, 231] width 21 height 36
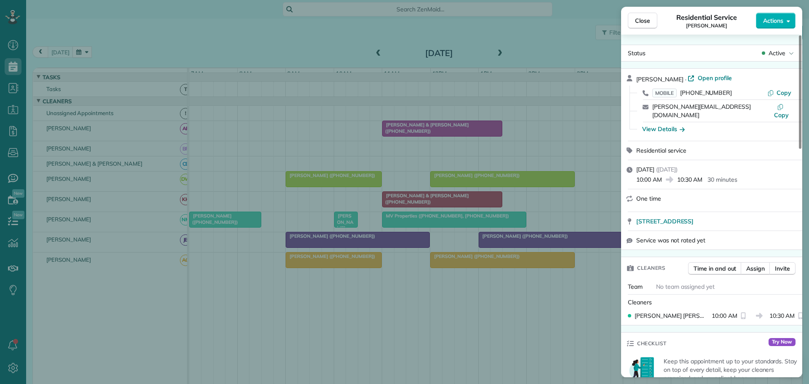
drag, startPoint x: 644, startPoint y: 20, endPoint x: 620, endPoint y: 38, distance: 29.5
click at [476, 20] on span "Close" at bounding box center [642, 20] width 15 height 8
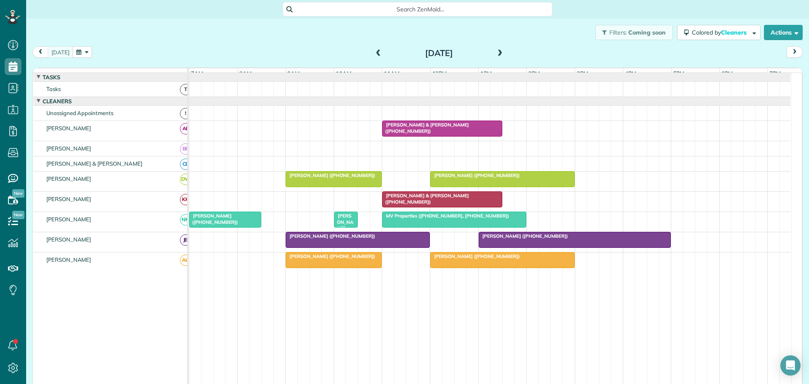
click at [219, 225] on span "Alison Neely (+19196070563)" at bounding box center [213, 219] width 49 height 12
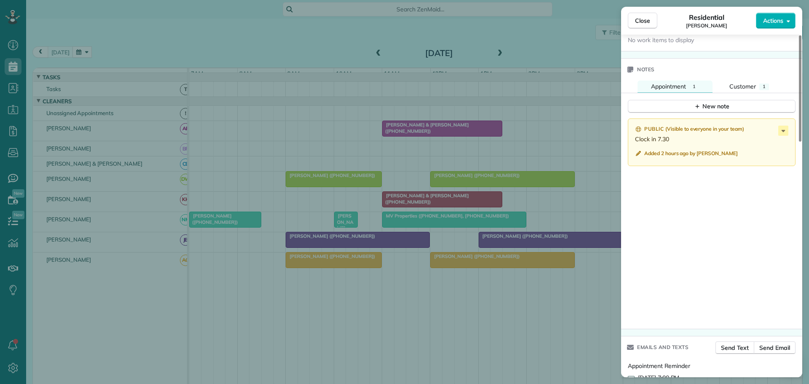
scroll to position [674, 0]
click at [476, 21] on span "Close" at bounding box center [642, 20] width 15 height 8
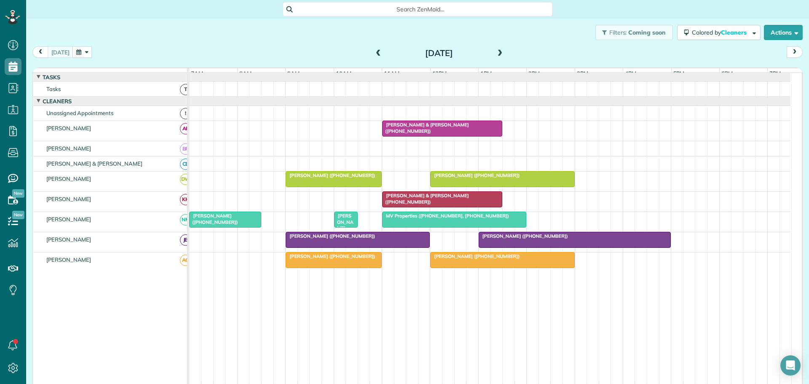
click at [476, 52] on span at bounding box center [500, 54] width 9 height 8
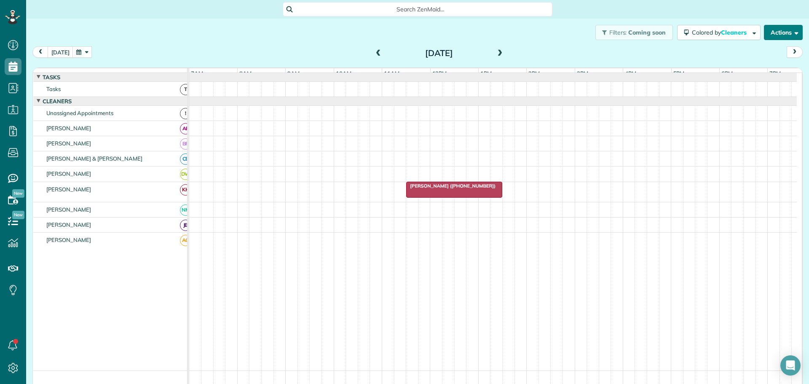
click at [476, 31] on button "Actions" at bounding box center [783, 32] width 39 height 15
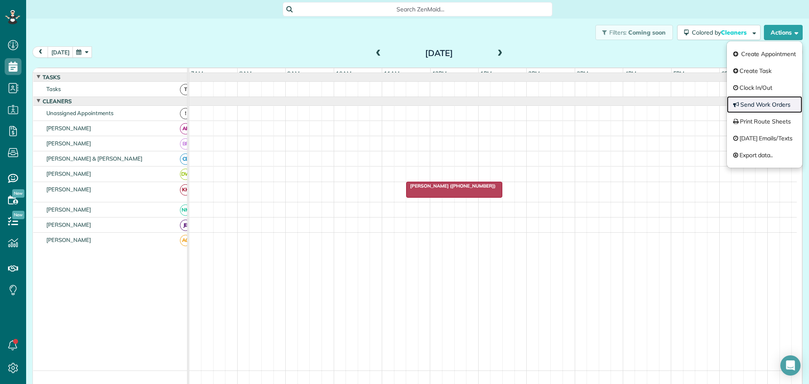
click at [476, 102] on link "Send Work Orders" at bounding box center [764, 104] width 75 height 17
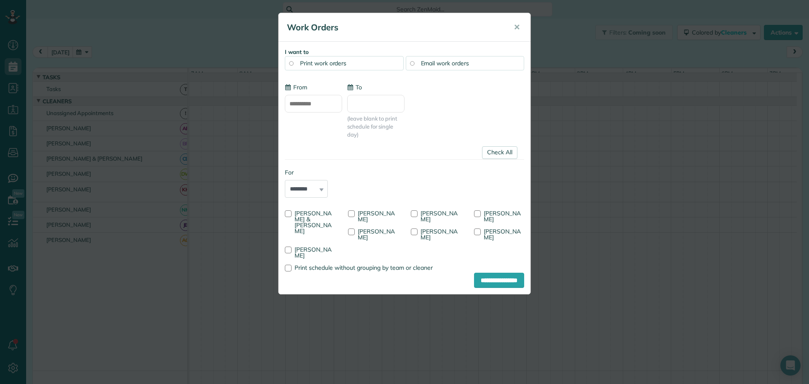
click at [303, 99] on input "**********" at bounding box center [313, 104] width 57 height 18
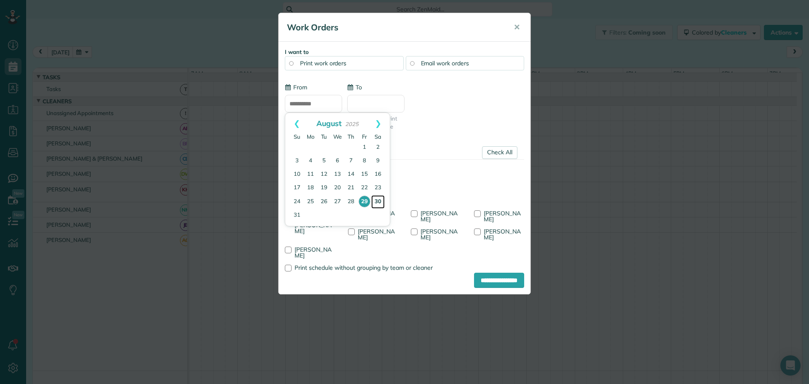
click at [378, 198] on link "30" at bounding box center [377, 201] width 13 height 13
type input "**********"
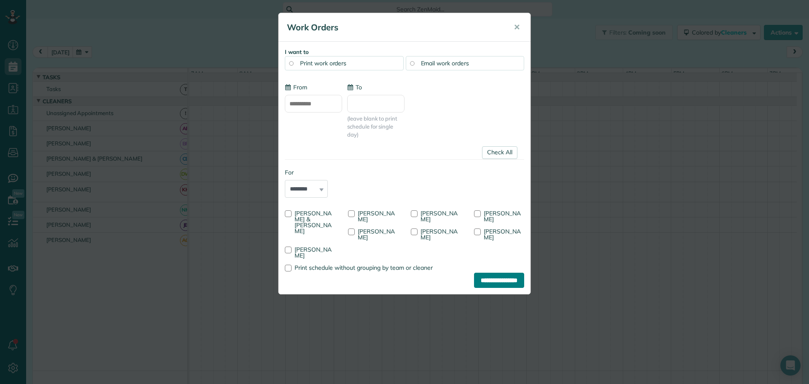
click at [476, 273] on input "**********" at bounding box center [499, 280] width 50 height 15
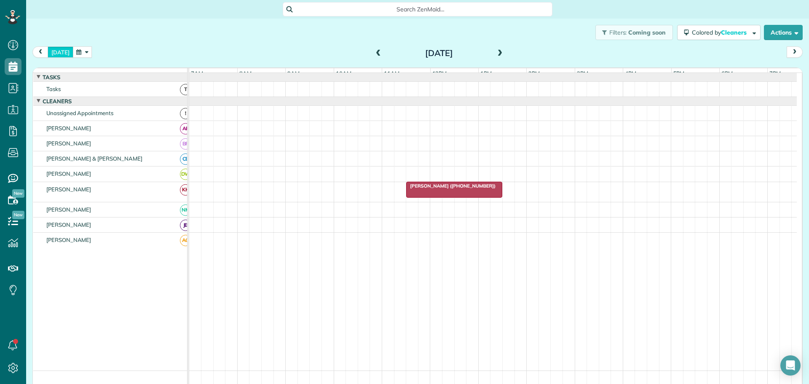
click at [60, 51] on button "today" at bounding box center [61, 51] width 26 height 11
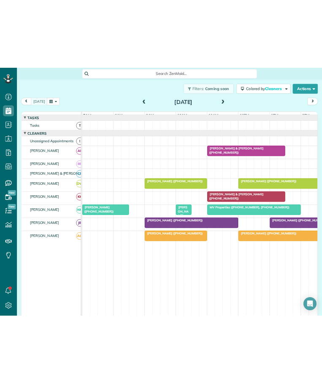
scroll to position [383, 26]
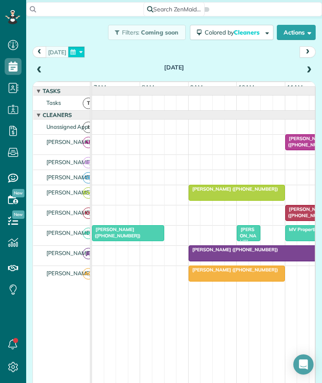
click at [79, 50] on button "button" at bounding box center [76, 51] width 17 height 11
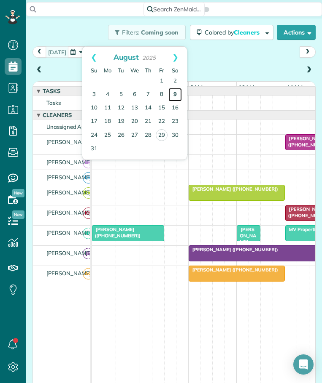
click at [174, 94] on link "9" at bounding box center [174, 94] width 13 height 13
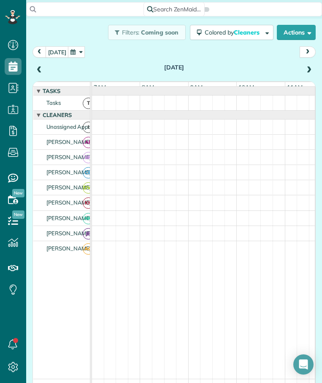
click at [304, 70] on span at bounding box center [308, 71] width 9 height 8
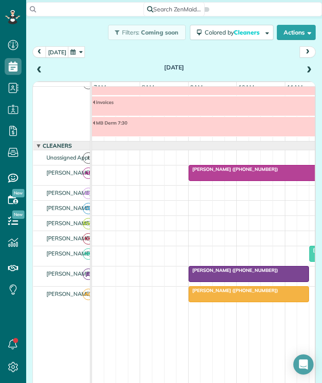
scroll to position [0, 0]
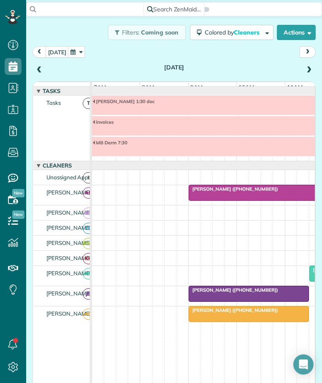
click at [304, 72] on span at bounding box center [308, 71] width 9 height 8
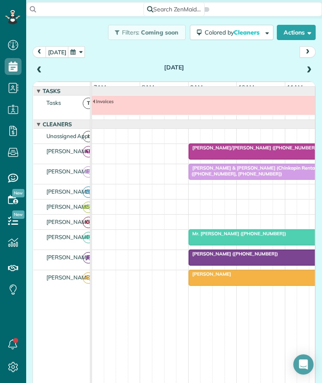
click at [304, 69] on span at bounding box center [308, 71] width 9 height 8
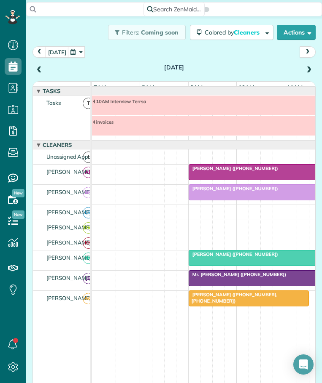
click at [304, 70] on span at bounding box center [308, 71] width 9 height 8
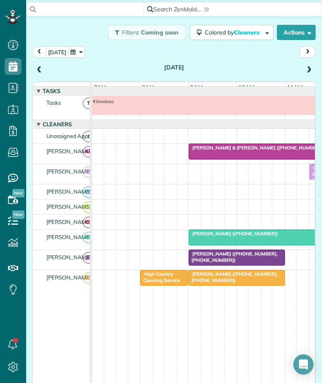
click at [304, 69] on span at bounding box center [308, 71] width 9 height 8
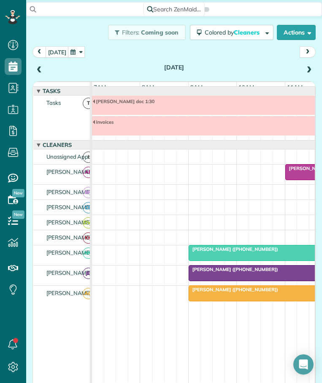
click at [304, 67] on span at bounding box center [308, 71] width 9 height 8
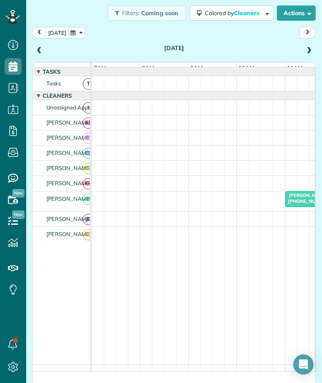
scroll to position [28, 0]
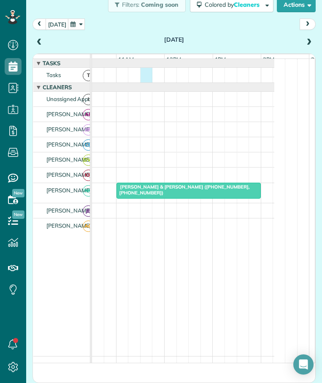
click at [142, 82] on div at bounding box center [98, 75] width 351 height 15
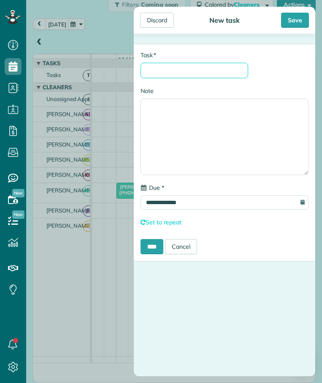
click at [174, 66] on input "* Task" at bounding box center [193, 71] width 107 height 16
type input "********"
click at [160, 247] on input "****" at bounding box center [151, 246] width 23 height 15
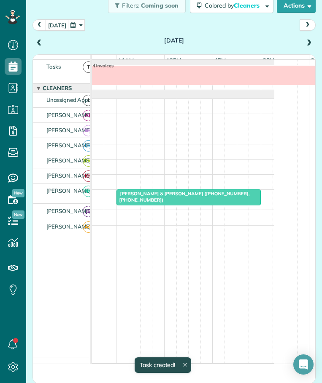
click at [304, 40] on span at bounding box center [308, 44] width 9 height 8
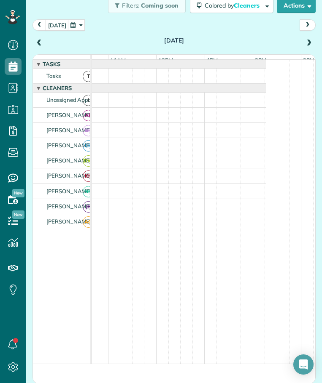
click at [304, 43] on span at bounding box center [308, 44] width 9 height 8
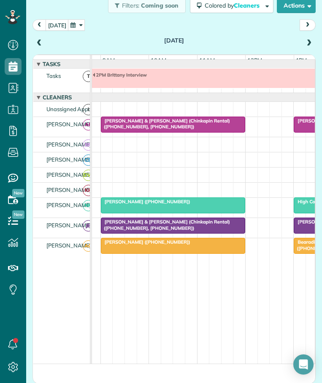
click at [128, 205] on span "Mrs. Kimberly Skiles (+18472246334)" at bounding box center [145, 202] width 90 height 6
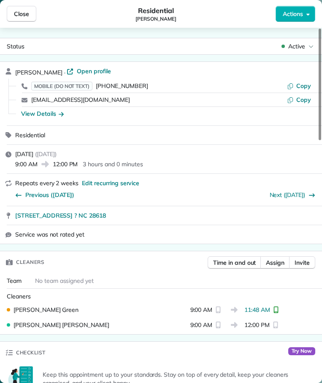
drag, startPoint x: 14, startPoint y: 15, endPoint x: 174, endPoint y: 62, distance: 167.1
click at [14, 15] on span "Close" at bounding box center [21, 14] width 15 height 8
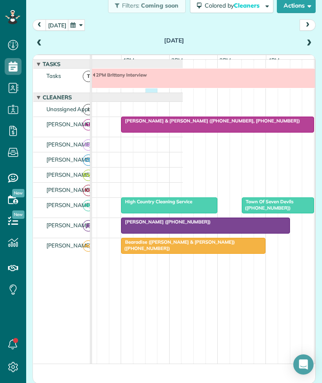
click at [144, 93] on div "2PM Brittany Interview" at bounding box center [7, 81] width 351 height 24
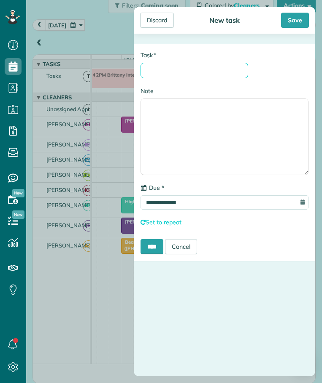
click at [164, 73] on input "* Task" at bounding box center [193, 71] width 107 height 16
type input "********"
click at [149, 247] on input "****" at bounding box center [151, 246] width 23 height 15
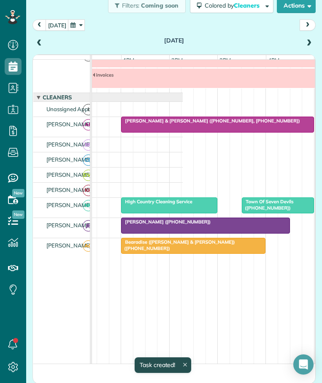
click at [304, 43] on span at bounding box center [308, 44] width 9 height 8
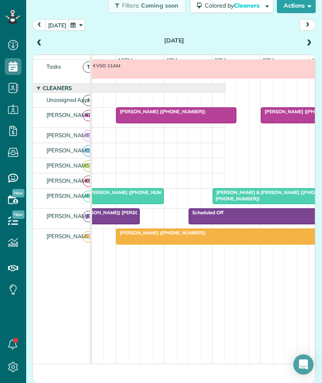
click at [276, 115] on span "Martin Conlin (+13212054524)" at bounding box center [305, 112] width 90 height 6
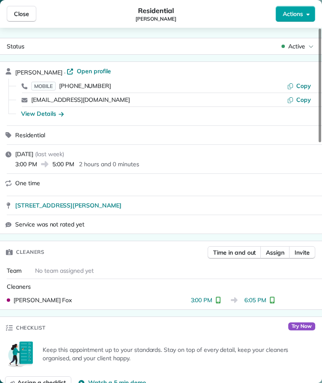
click at [287, 11] on span "Actions" at bounding box center [292, 14] width 20 height 8
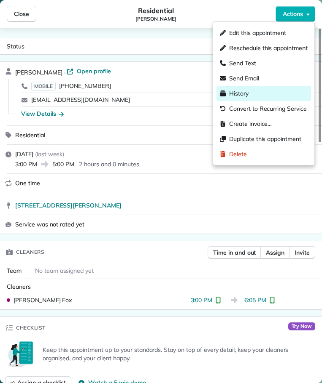
click at [229, 91] on span "History" at bounding box center [238, 93] width 19 height 8
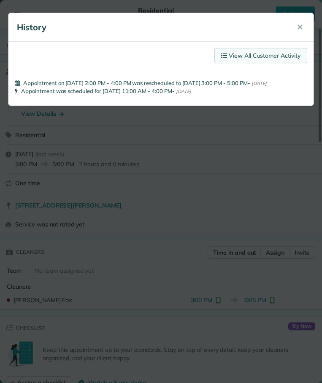
click at [249, 56] on link "View All Customer Activity" at bounding box center [260, 55] width 93 height 15
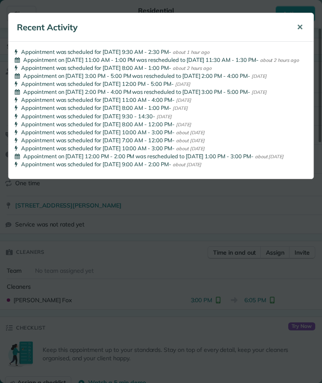
drag, startPoint x: 296, startPoint y: 26, endPoint x: 102, endPoint y: 17, distance: 194.5
click at [295, 26] on button "✕" at bounding box center [299, 27] width 19 height 20
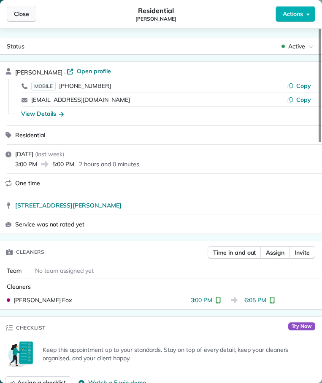
click at [16, 13] on span "Close" at bounding box center [21, 14] width 15 height 8
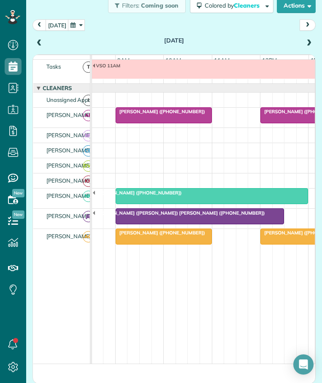
scroll to position [0, 202]
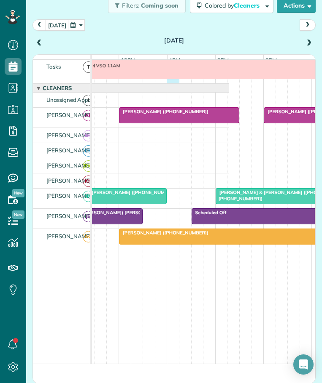
click at [174, 83] on div "VSO 11AM" at bounding box center [53, 71] width 351 height 24
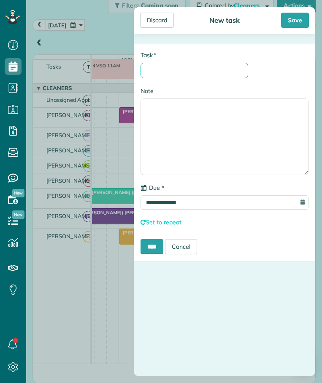
click at [170, 67] on input "* Task" at bounding box center [193, 71] width 107 height 16
type input "********"
click at [152, 249] on input "****" at bounding box center [151, 246] width 23 height 15
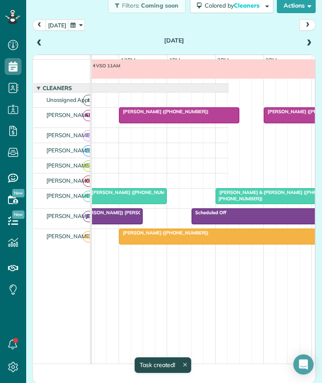
click at [304, 41] on span at bounding box center [308, 44] width 9 height 8
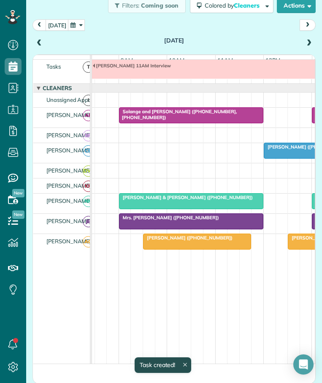
scroll to position [9, 96]
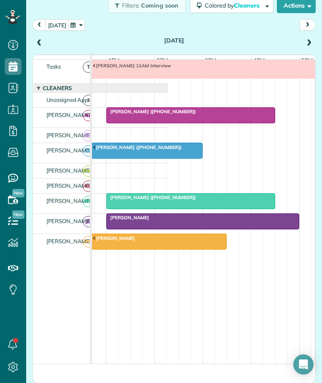
click at [194, 121] on div at bounding box center [190, 115] width 167 height 15
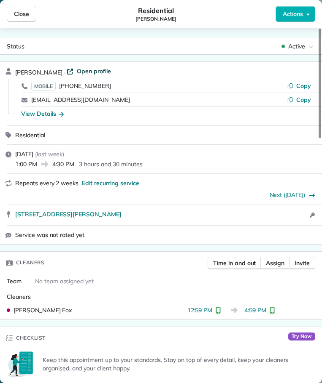
click at [111, 71] on span "Open profile" at bounding box center [94, 71] width 34 height 8
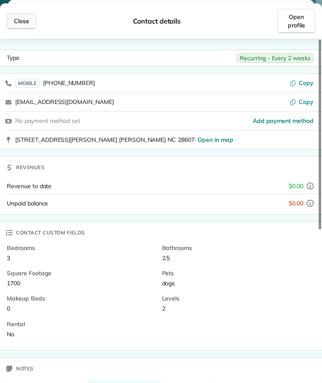
click at [27, 22] on span "Close" at bounding box center [21, 21] width 15 height 8
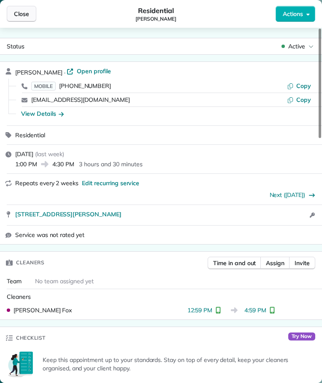
click at [21, 8] on button "Close" at bounding box center [21, 14] width 29 height 16
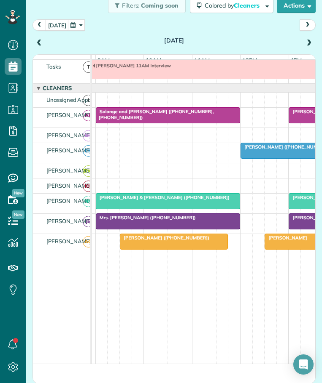
scroll to position [0, 83]
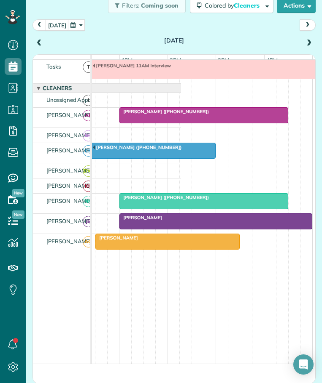
click at [145, 201] on span "Carrie Policinski (+19197410777)" at bounding box center [164, 198] width 90 height 6
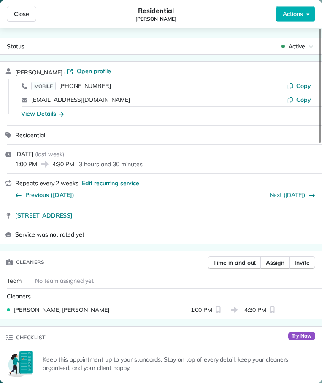
drag, startPoint x: 21, startPoint y: 12, endPoint x: 26, endPoint y: 17, distance: 6.3
click at [22, 12] on span "Close" at bounding box center [21, 14] width 15 height 8
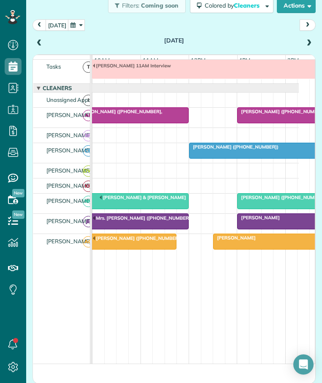
scroll to position [0, 172]
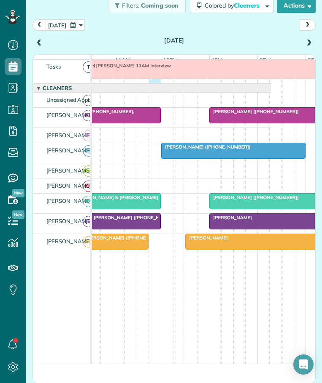
click at [154, 83] on div "Kaya 11AM Interview" at bounding box center [95, 71] width 351 height 24
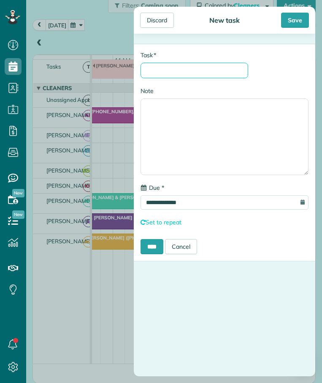
click at [166, 67] on input "* Task" at bounding box center [193, 71] width 107 height 16
type input "********"
click at [153, 244] on input "****" at bounding box center [151, 246] width 23 height 15
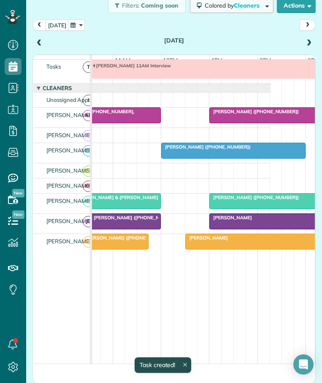
scroll to position [30, 0]
click at [304, 43] on span at bounding box center [308, 44] width 9 height 8
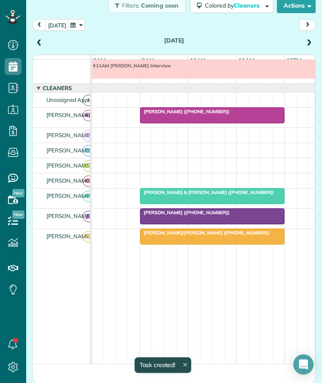
scroll to position [30, 58]
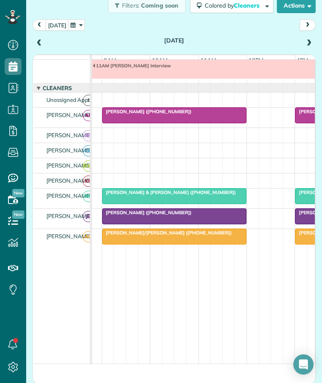
click at [175, 115] on span "Mrs. Diane Rose (+19047105077)" at bounding box center [147, 112] width 90 height 6
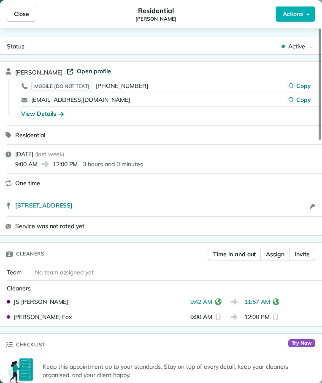
click at [78, 71] on span "Open profile" at bounding box center [94, 71] width 34 height 8
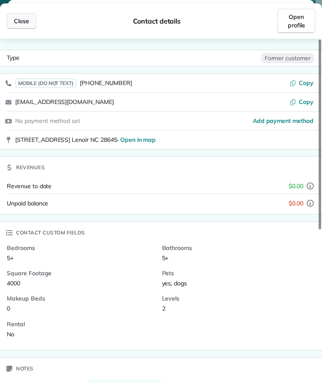
click at [19, 21] on span "Close" at bounding box center [21, 21] width 15 height 8
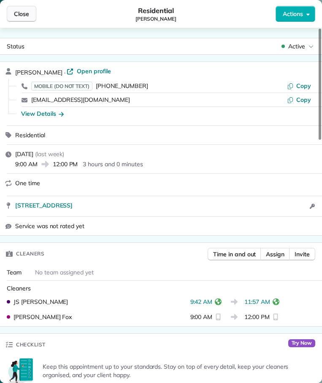
click at [19, 12] on span "Close" at bounding box center [21, 14] width 15 height 8
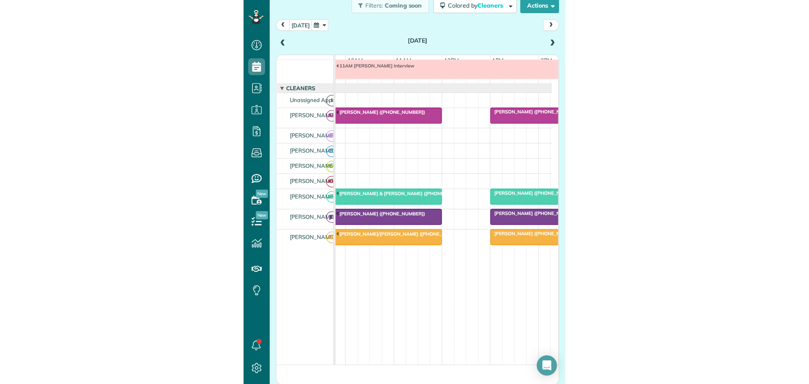
scroll to position [0, 124]
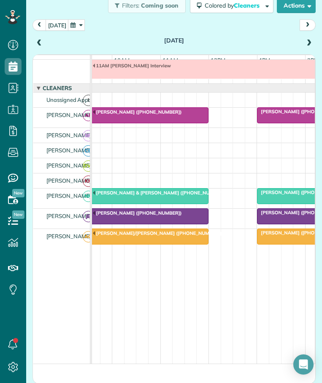
click at [278, 115] on span "Lauren Litaker (+19195947919)" at bounding box center [301, 112] width 90 height 6
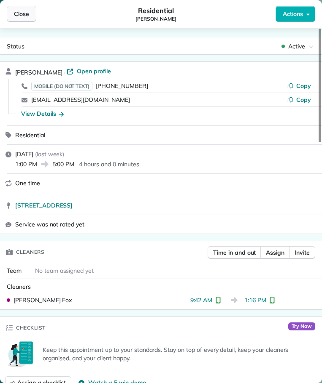
click at [22, 13] on span "Close" at bounding box center [21, 14] width 15 height 8
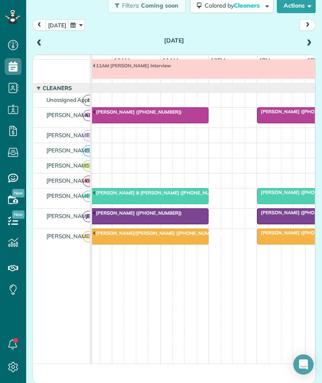
click at [116, 115] on div "Mrs. Diane Rose (+19047105077)" at bounding box center [136, 112] width 139 height 6
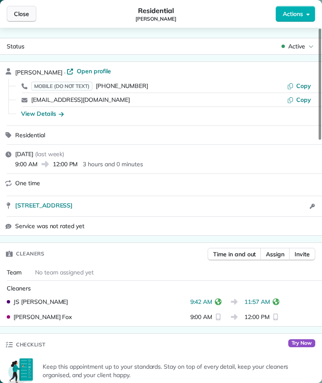
click at [22, 11] on span "Close" at bounding box center [21, 14] width 15 height 8
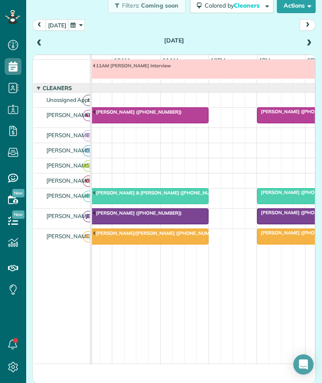
click at [145, 216] on div "Mrs. Diane Rose (+19047105077)" at bounding box center [136, 213] width 139 height 6
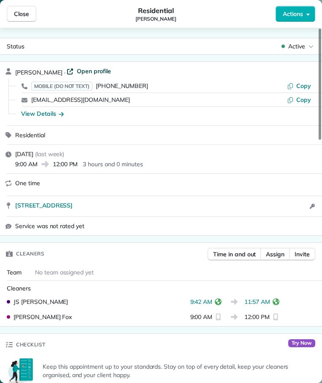
click at [81, 70] on span "Open profile" at bounding box center [94, 71] width 34 height 8
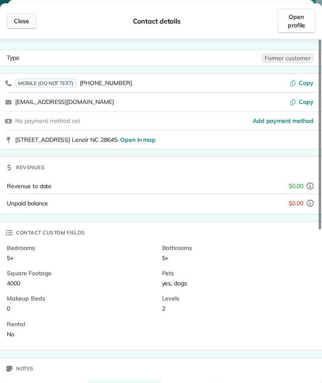
click at [25, 19] on span "Close" at bounding box center [21, 21] width 15 height 8
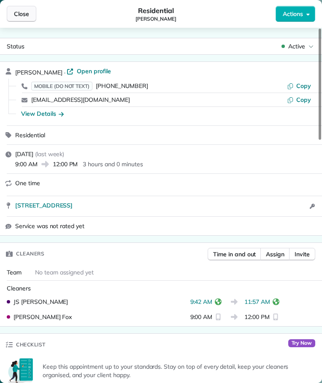
click at [28, 10] on span "Close" at bounding box center [21, 14] width 15 height 8
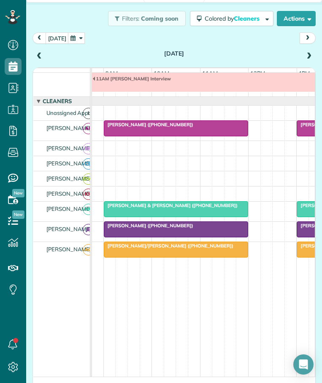
scroll to position [30, 113]
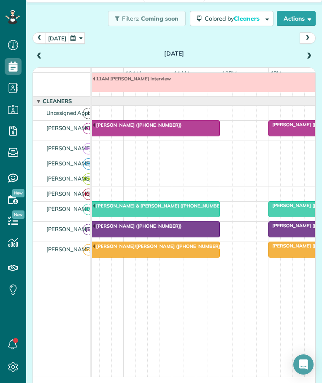
click at [127, 209] on div "Joe & Melissa Norman (+19105202005)" at bounding box center [147, 206] width 139 height 6
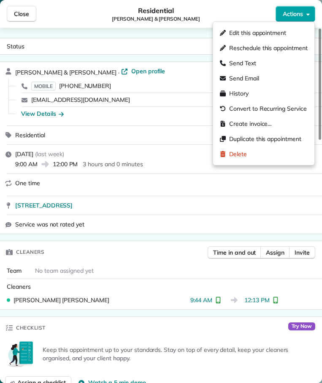
click at [294, 10] on span "Actions" at bounding box center [292, 14] width 20 height 8
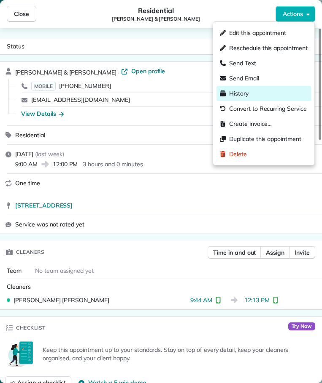
click at [242, 93] on span "History" at bounding box center [238, 93] width 19 height 8
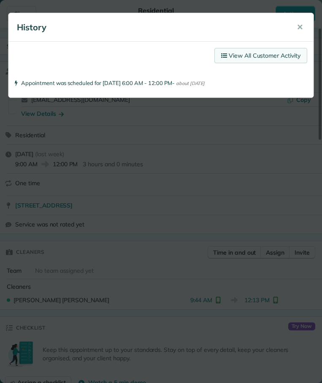
click at [267, 51] on link "View All Customer Activity" at bounding box center [260, 55] width 93 height 15
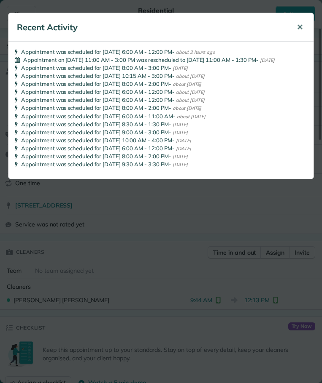
click at [297, 27] on span "✕" at bounding box center [299, 27] width 6 height 10
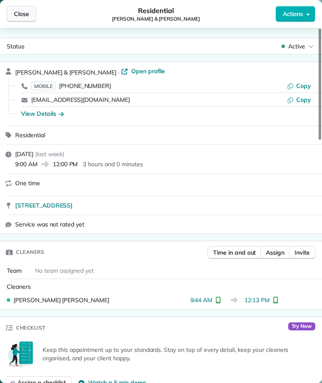
click at [18, 12] on span "Close" at bounding box center [21, 14] width 15 height 8
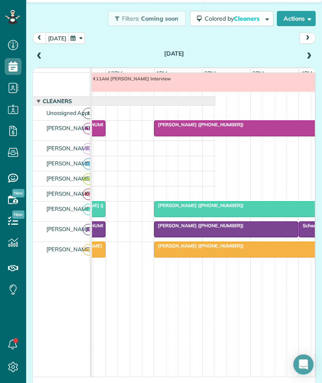
scroll to position [0, 232]
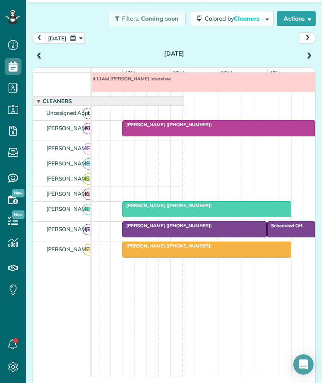
click at [163, 229] on span "Mrs. Bonnie Marland (+18282642362)" at bounding box center [167, 226] width 90 height 6
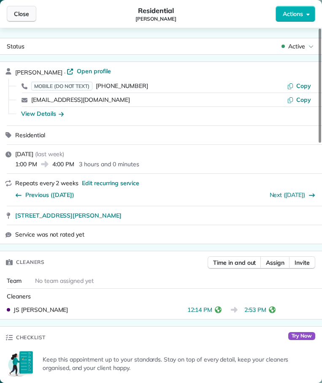
drag, startPoint x: 20, startPoint y: 12, endPoint x: 28, endPoint y: 19, distance: 10.4
click at [20, 12] on span "Close" at bounding box center [21, 14] width 15 height 8
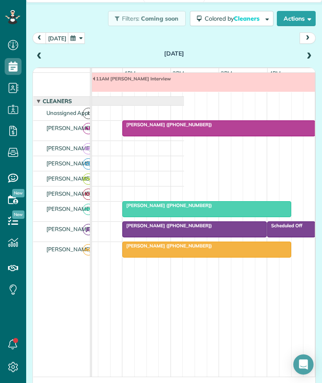
click at [163, 229] on span "Mrs. Bonnie Marland (+18282642362)" at bounding box center [167, 226] width 90 height 6
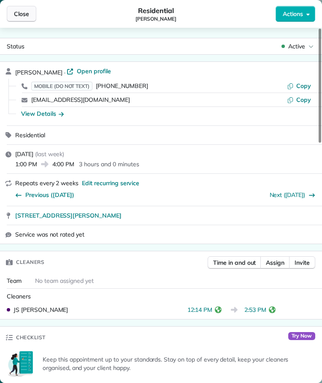
click at [18, 13] on span "Close" at bounding box center [21, 14] width 15 height 8
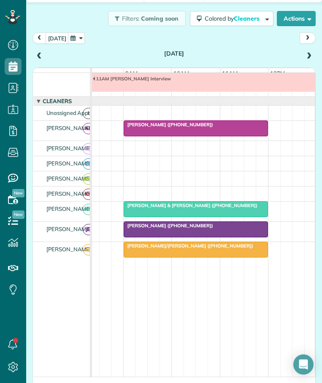
click at [146, 96] on div "10AM Dessiaray Interview 11AM Amber Interview" at bounding box center [202, 74] width 351 height 45
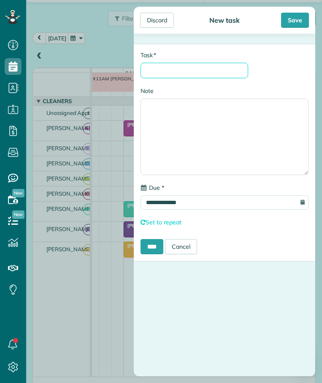
click at [163, 73] on input "* Task" at bounding box center [193, 71] width 107 height 16
type input "********"
click at [154, 246] on input "****" at bounding box center [151, 246] width 23 height 15
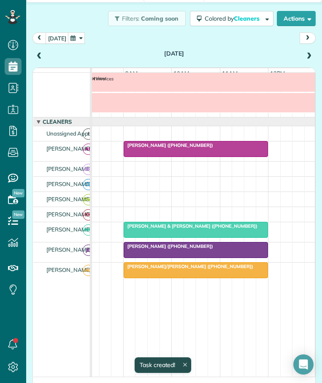
scroll to position [51, 0]
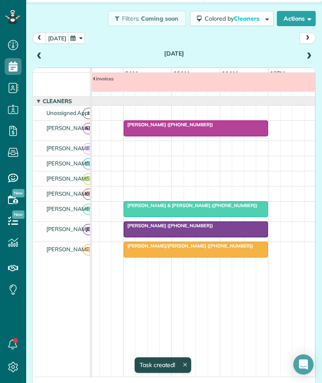
click at [304, 54] on span at bounding box center [308, 57] width 9 height 8
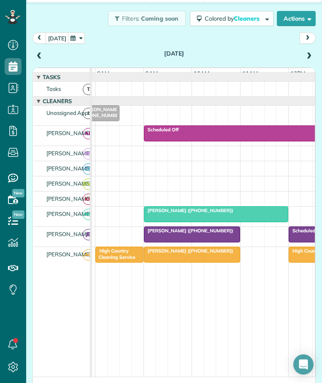
scroll to position [0, 144]
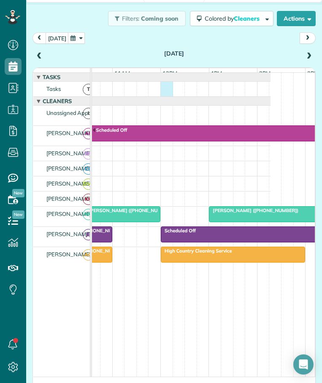
click at [162, 95] on div at bounding box center [95, 89] width 351 height 15
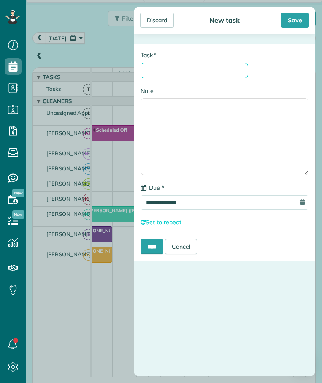
click at [157, 73] on input "* Task" at bounding box center [193, 71] width 107 height 16
type input "********"
click at [157, 247] on input "****" at bounding box center [151, 246] width 23 height 15
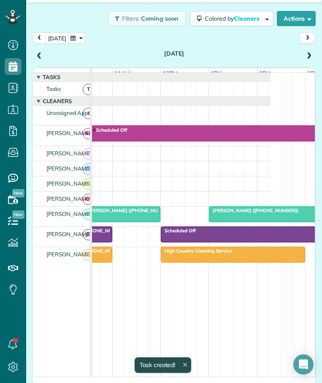
scroll to position [9, 0]
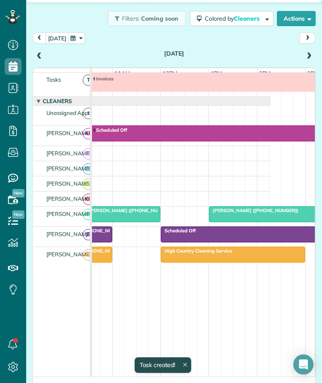
click at [304, 54] on span at bounding box center [308, 57] width 9 height 8
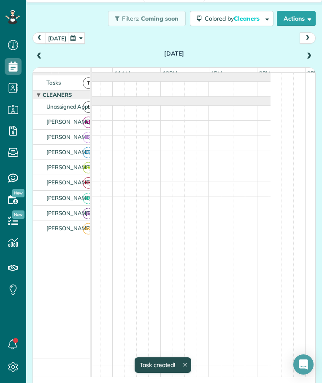
scroll to position [0, 0]
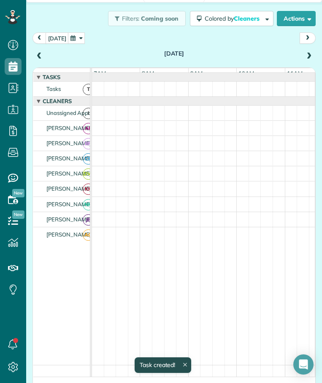
click at [304, 54] on span at bounding box center [308, 57] width 9 height 8
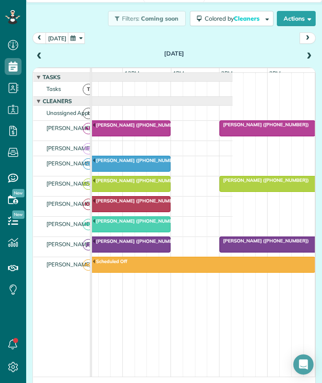
scroll to position [0, 184]
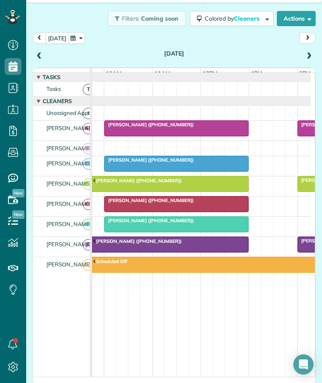
click at [141, 183] on div "Marsha Winterhalter (+18138572566)" at bounding box center [153, 180] width 188 height 6
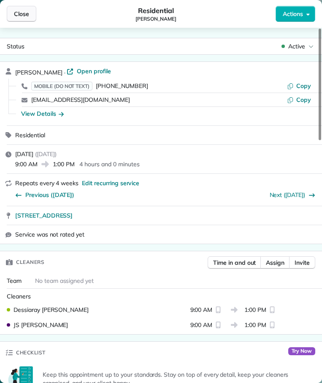
click at [18, 12] on span "Close" at bounding box center [21, 14] width 15 height 8
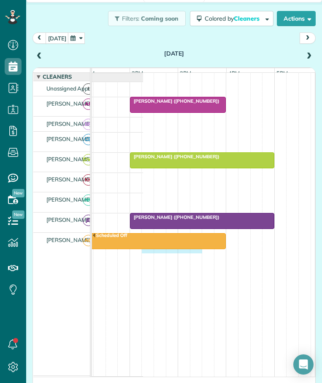
scroll to position [29, 0]
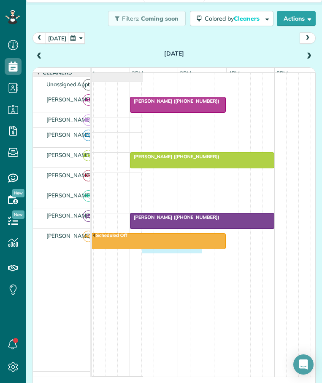
drag, startPoint x: 195, startPoint y: 377, endPoint x: 142, endPoint y: 370, distance: 53.6
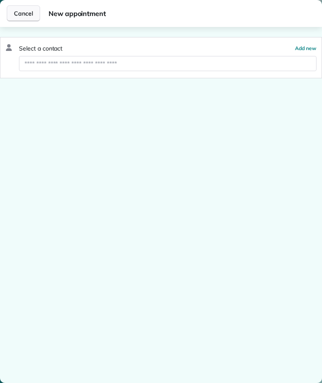
click at [22, 14] on span "Cancel" at bounding box center [23, 13] width 19 height 8
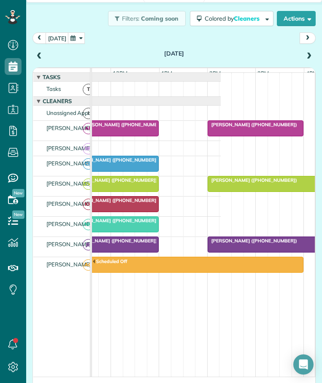
click at [145, 92] on div at bounding box center [45, 89] width 351 height 15
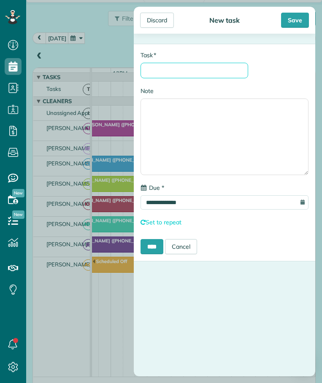
click at [162, 63] on input "* Task" at bounding box center [193, 71] width 107 height 16
type input "********"
click at [149, 242] on input "****" at bounding box center [151, 246] width 23 height 15
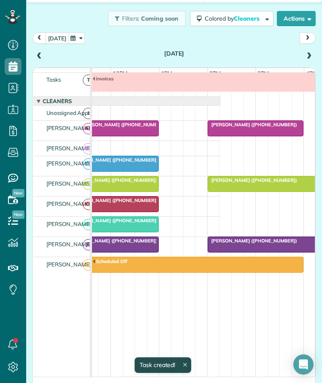
click at [304, 55] on span at bounding box center [308, 57] width 9 height 8
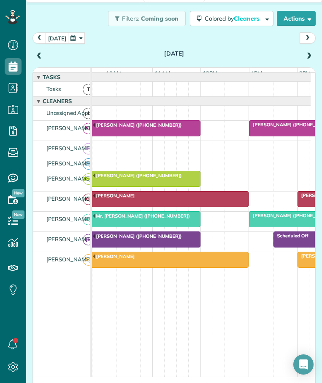
scroll to position [0, 114]
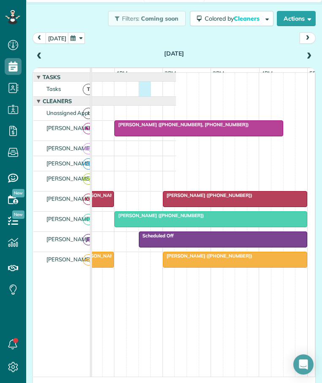
click at [146, 88] on div at bounding box center [0, 89] width 351 height 15
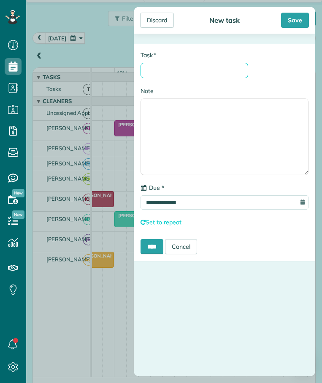
click at [172, 69] on input "* Task" at bounding box center [193, 71] width 107 height 16
type input "********"
click at [155, 248] on input "****" at bounding box center [151, 246] width 23 height 15
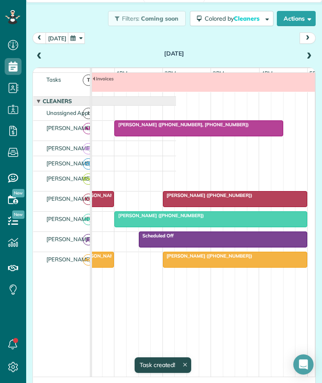
click at [305, 55] on span at bounding box center [308, 57] width 9 height 8
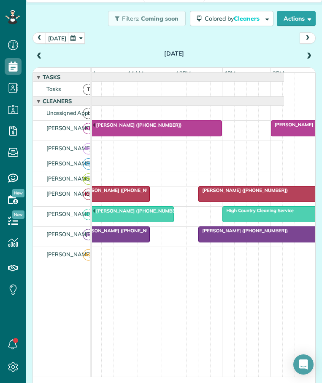
scroll to position [0, 166]
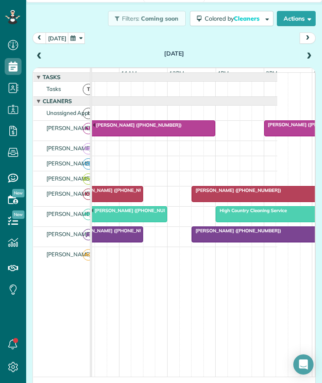
click at [161, 96] on div at bounding box center [101, 89] width 351 height 15
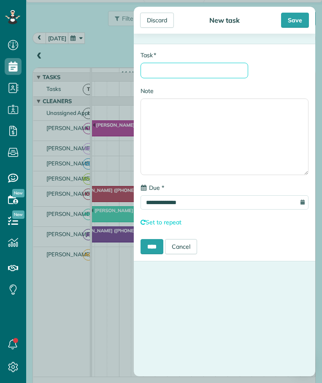
click at [177, 72] on input "* Task" at bounding box center [193, 71] width 107 height 16
type input "********"
click at [155, 247] on input "****" at bounding box center [151, 246] width 23 height 15
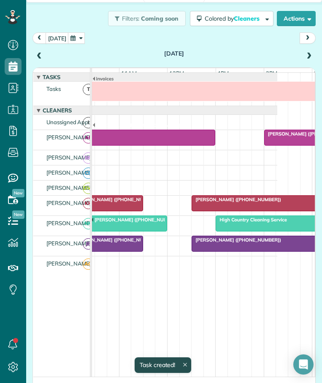
scroll to position [9, 0]
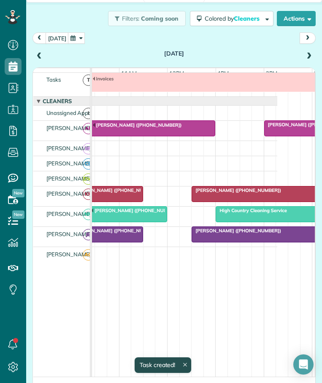
click at [305, 54] on span at bounding box center [308, 57] width 9 height 8
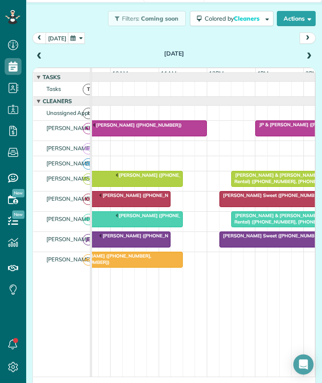
scroll to position [0, 118]
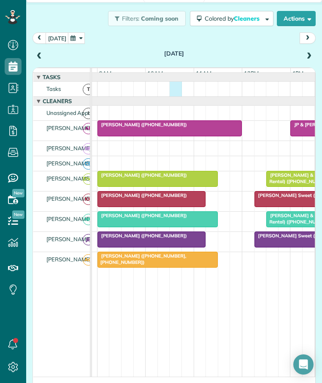
click at [174, 96] on div at bounding box center [176, 89] width 351 height 15
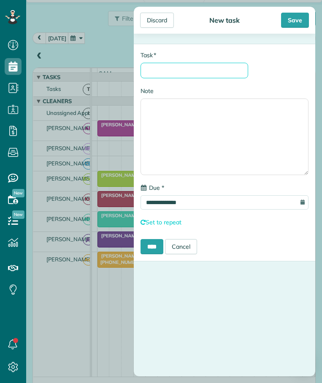
click at [175, 72] on input "* Task" at bounding box center [193, 71] width 107 height 16
type input "*******"
click at [149, 246] on input "****" at bounding box center [151, 246] width 23 height 15
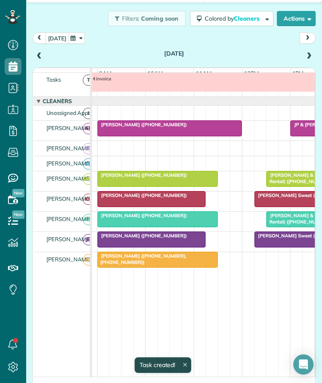
click at [304, 57] on span at bounding box center [308, 57] width 9 height 8
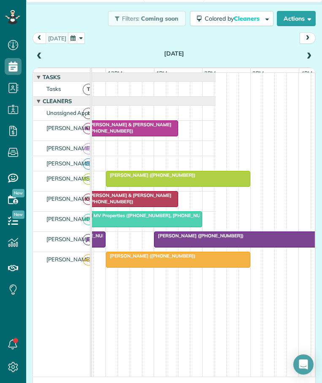
scroll to position [0, 250]
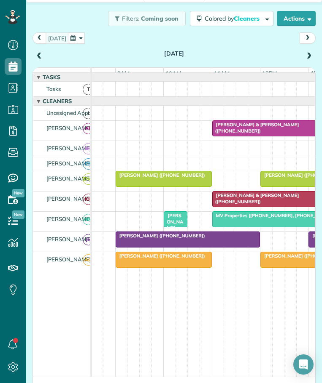
click at [155, 96] on div at bounding box center [194, 89] width 351 height 15
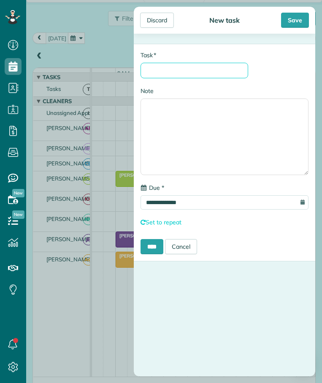
click at [156, 69] on input "* Task" at bounding box center [193, 71] width 107 height 16
type input "********"
drag, startPoint x: 155, startPoint y: 252, endPoint x: 150, endPoint y: 253, distance: 4.9
click at [155, 252] on input "****" at bounding box center [151, 246] width 23 height 15
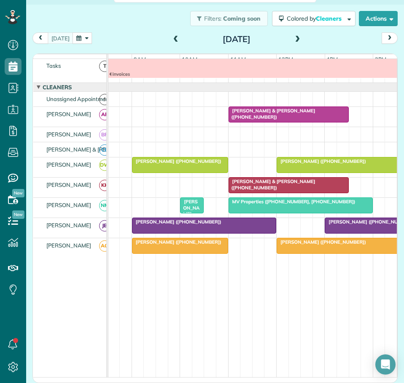
scroll to position [383, 26]
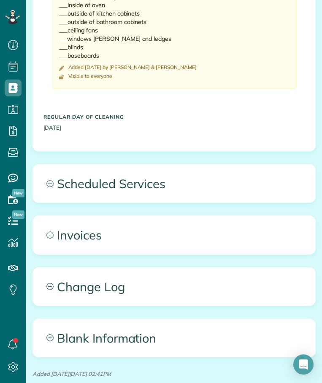
scroll to position [801, 0]
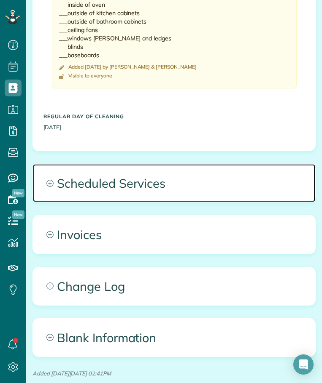
click at [145, 181] on span "Scheduled Services" at bounding box center [174, 183] width 282 height 38
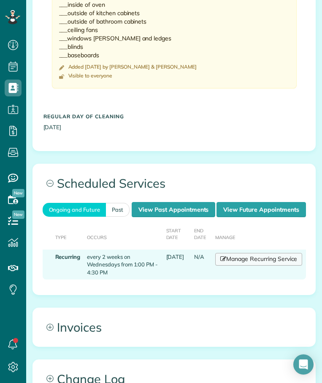
click at [261, 266] on link "Manage Recurring Service" at bounding box center [258, 259] width 87 height 13
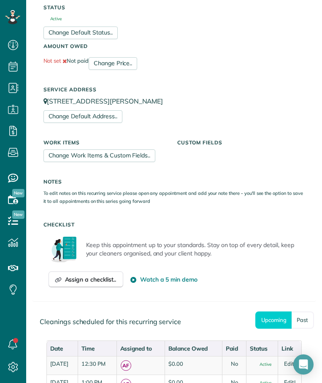
scroll to position [590, 0]
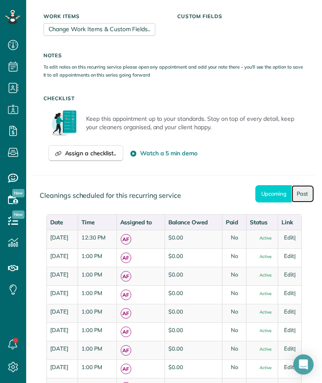
click at [296, 192] on link "Past" at bounding box center [302, 193] width 22 height 17
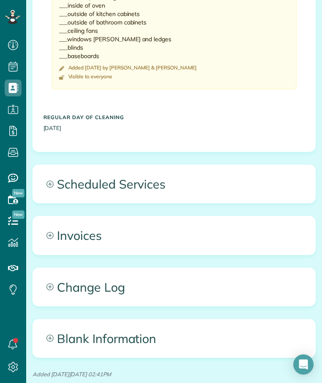
scroll to position [801, 0]
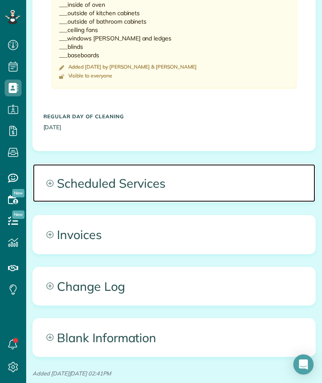
click at [122, 185] on span "Scheduled Services" at bounding box center [174, 183] width 282 height 38
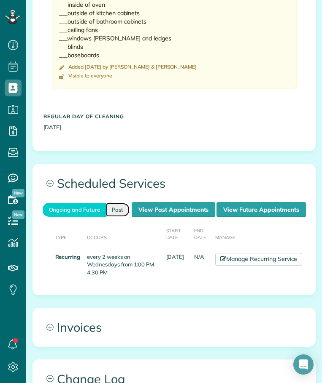
click at [106, 217] on link "Past" at bounding box center [118, 210] width 24 height 14
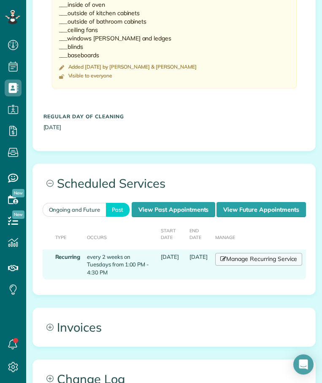
click at [255, 266] on link "Manage Recurring Service" at bounding box center [258, 259] width 87 height 13
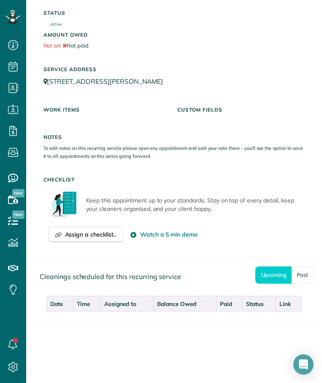
scroll to position [395, 0]
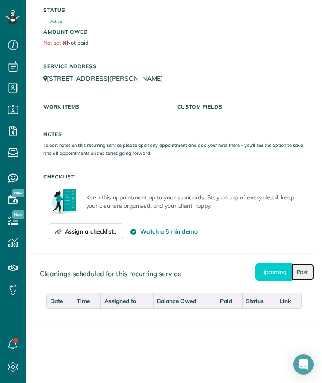
click at [299, 268] on link "Past" at bounding box center [302, 272] width 22 height 17
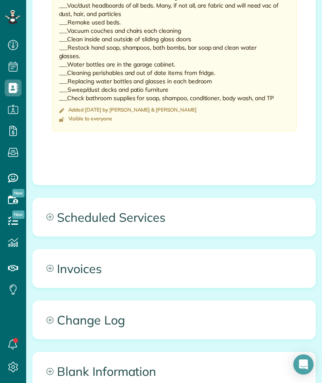
scroll to position [948, 0]
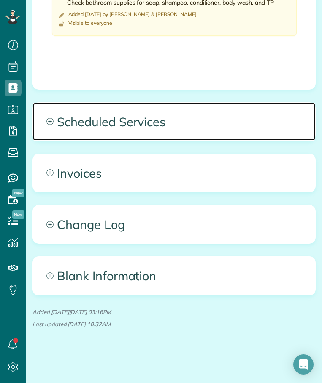
click at [135, 115] on span "Scheduled Services" at bounding box center [174, 122] width 282 height 38
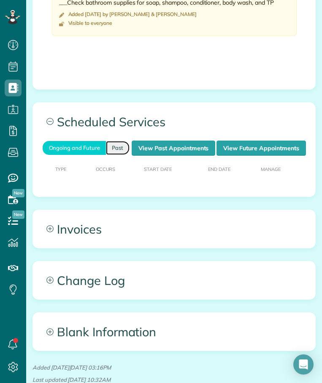
click at [106, 155] on link "Past" at bounding box center [118, 148] width 24 height 14
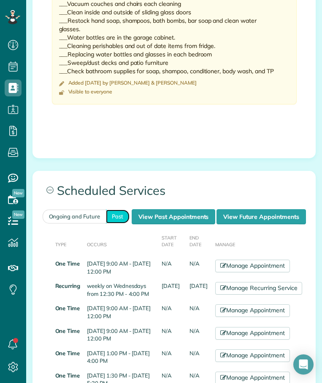
scroll to position [864, 0]
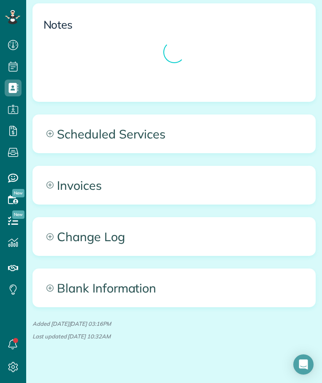
scroll to position [592, 0]
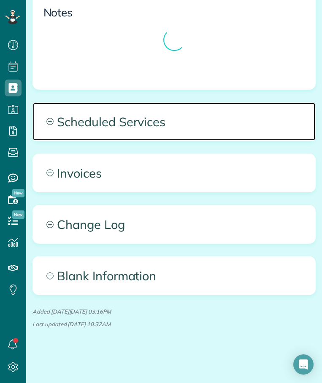
click at [137, 125] on span "Scheduled Services" at bounding box center [174, 122] width 282 height 38
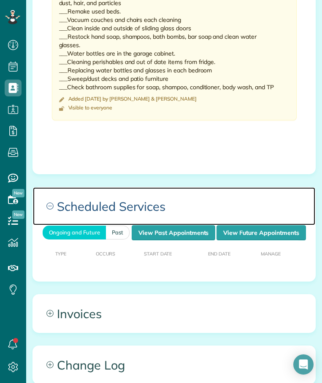
scroll to position [971, 0]
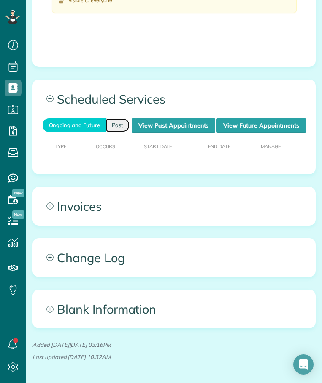
click at [106, 132] on link "Past" at bounding box center [118, 125] width 24 height 14
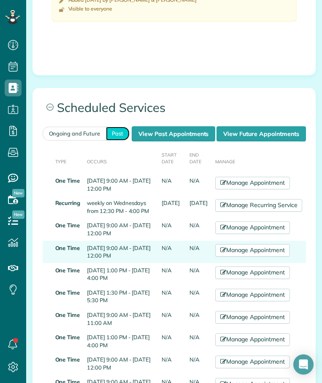
scroll to position [887, 0]
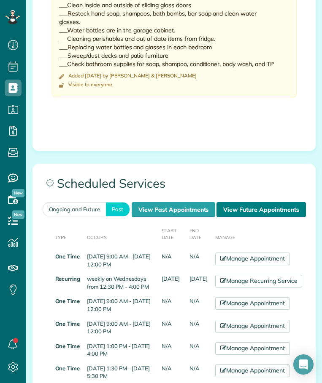
click at [216, 217] on link "View Future Appointments" at bounding box center [260, 209] width 89 height 15
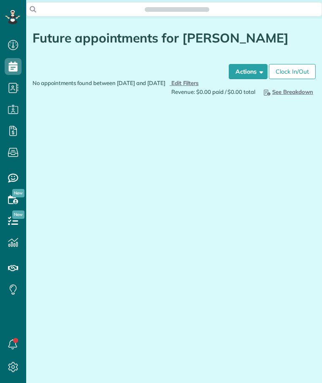
scroll to position [4, 4]
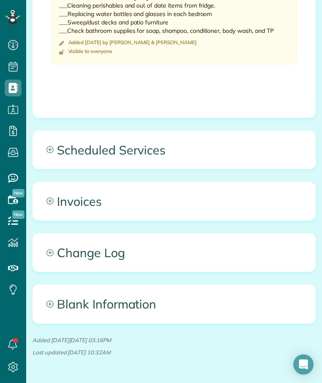
scroll to position [927, 0]
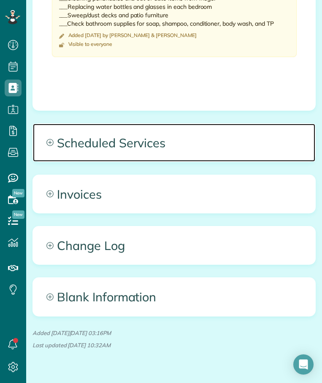
click at [107, 138] on span "Scheduled Services" at bounding box center [174, 143] width 282 height 38
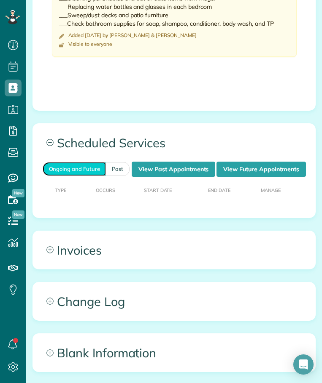
click at [74, 168] on link "Ongoing and Future" at bounding box center [74, 169] width 63 height 14
